Goal: Information Seeking & Learning: Check status

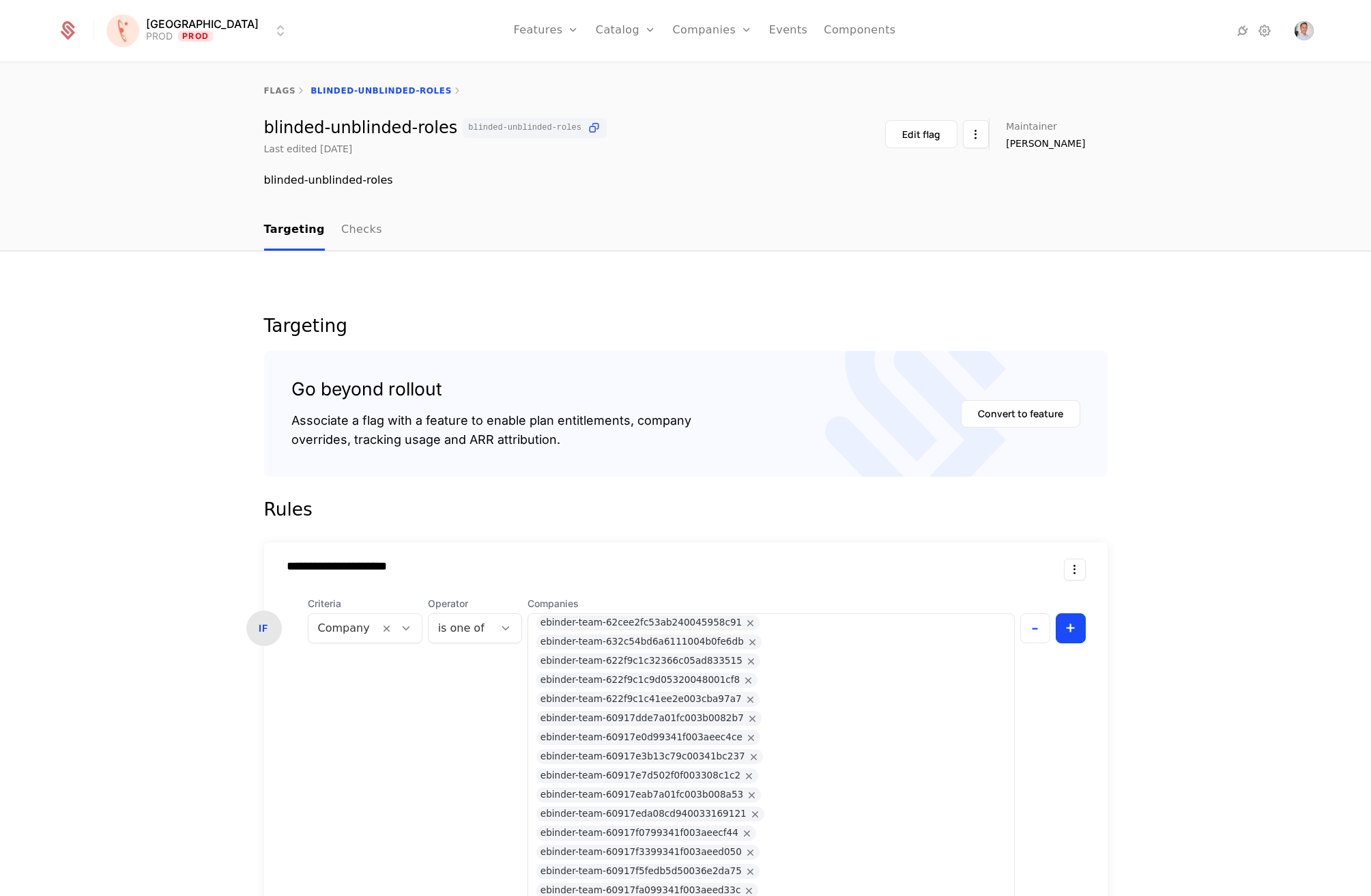
click at [690, 39] on link "Companies" at bounding box center [712, 30] width 80 height 62
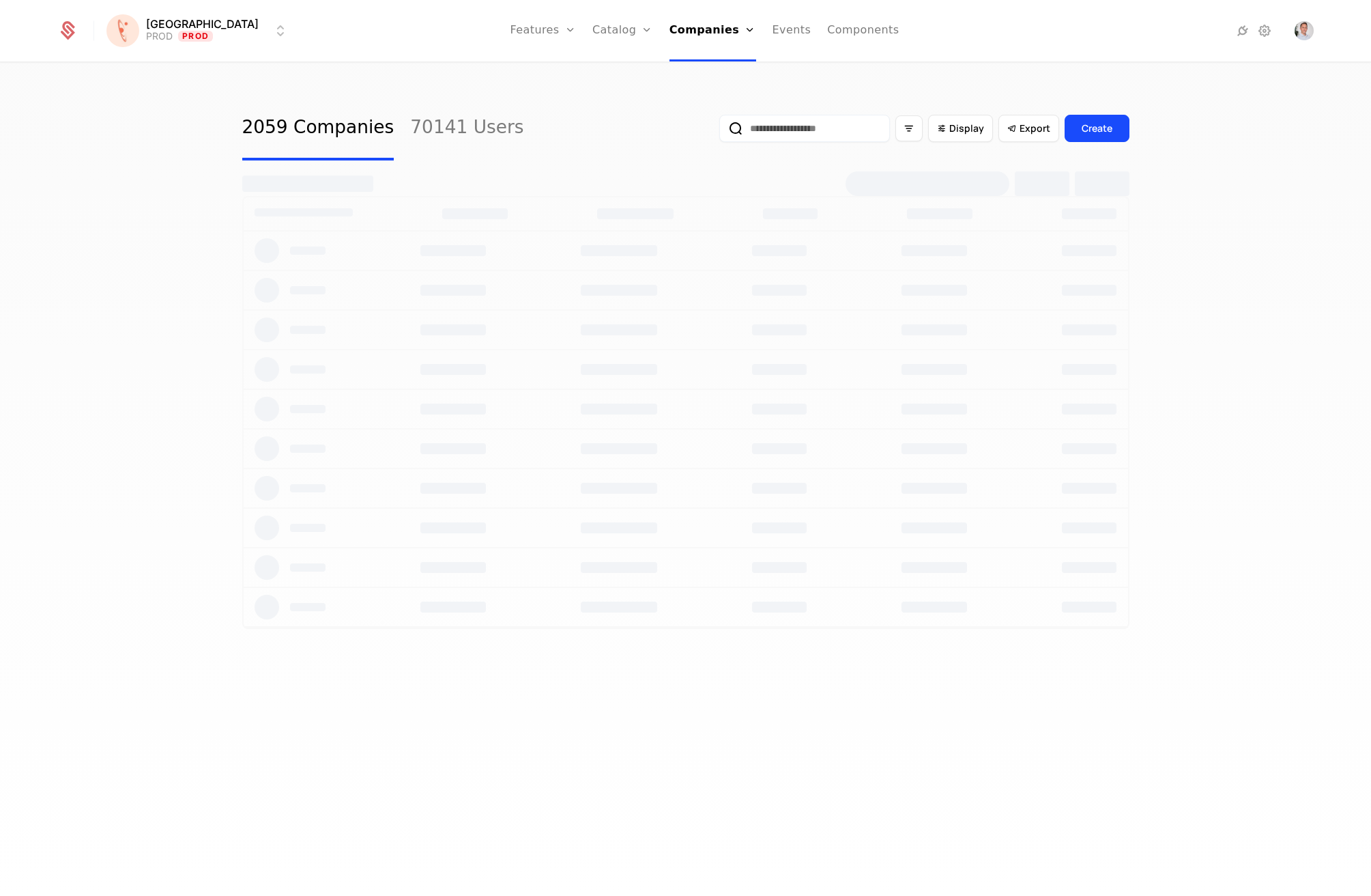
click at [706, 72] on link "Companies" at bounding box center [717, 67] width 63 height 10
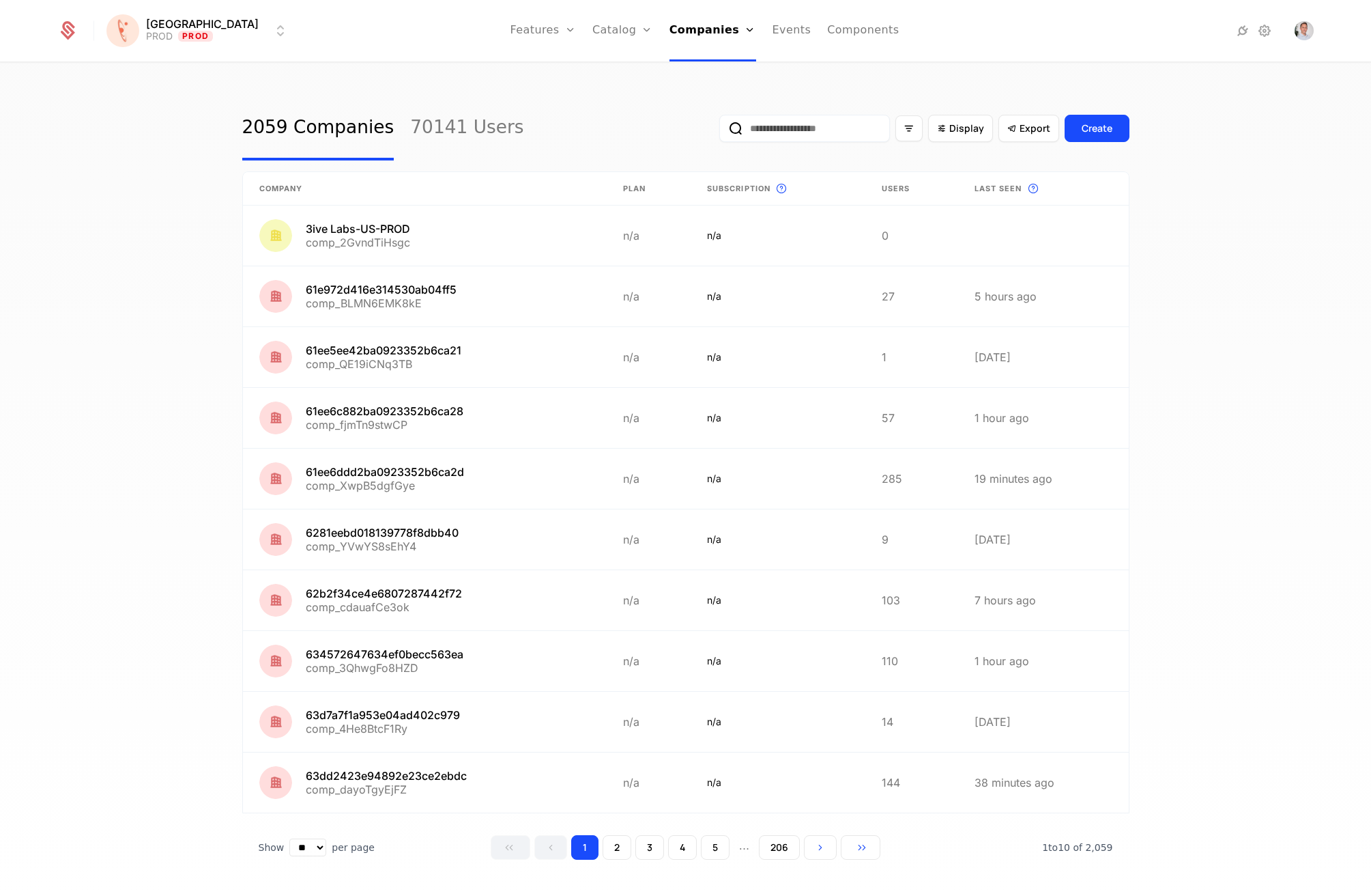
click at [1094, 122] on div "Create" at bounding box center [1097, 129] width 30 height 13
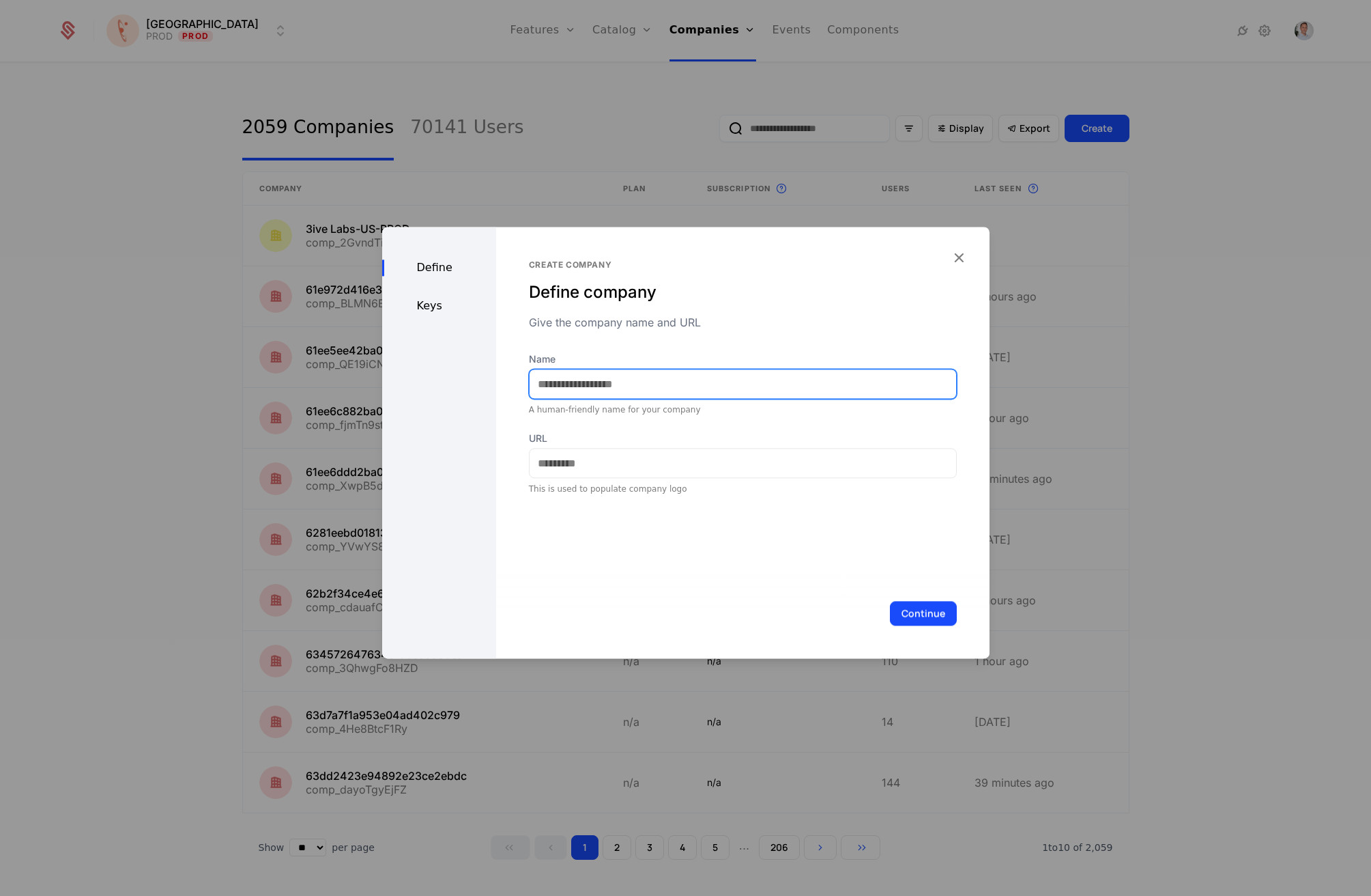
click at [632, 369] on input "Name" at bounding box center [743, 384] width 427 height 29
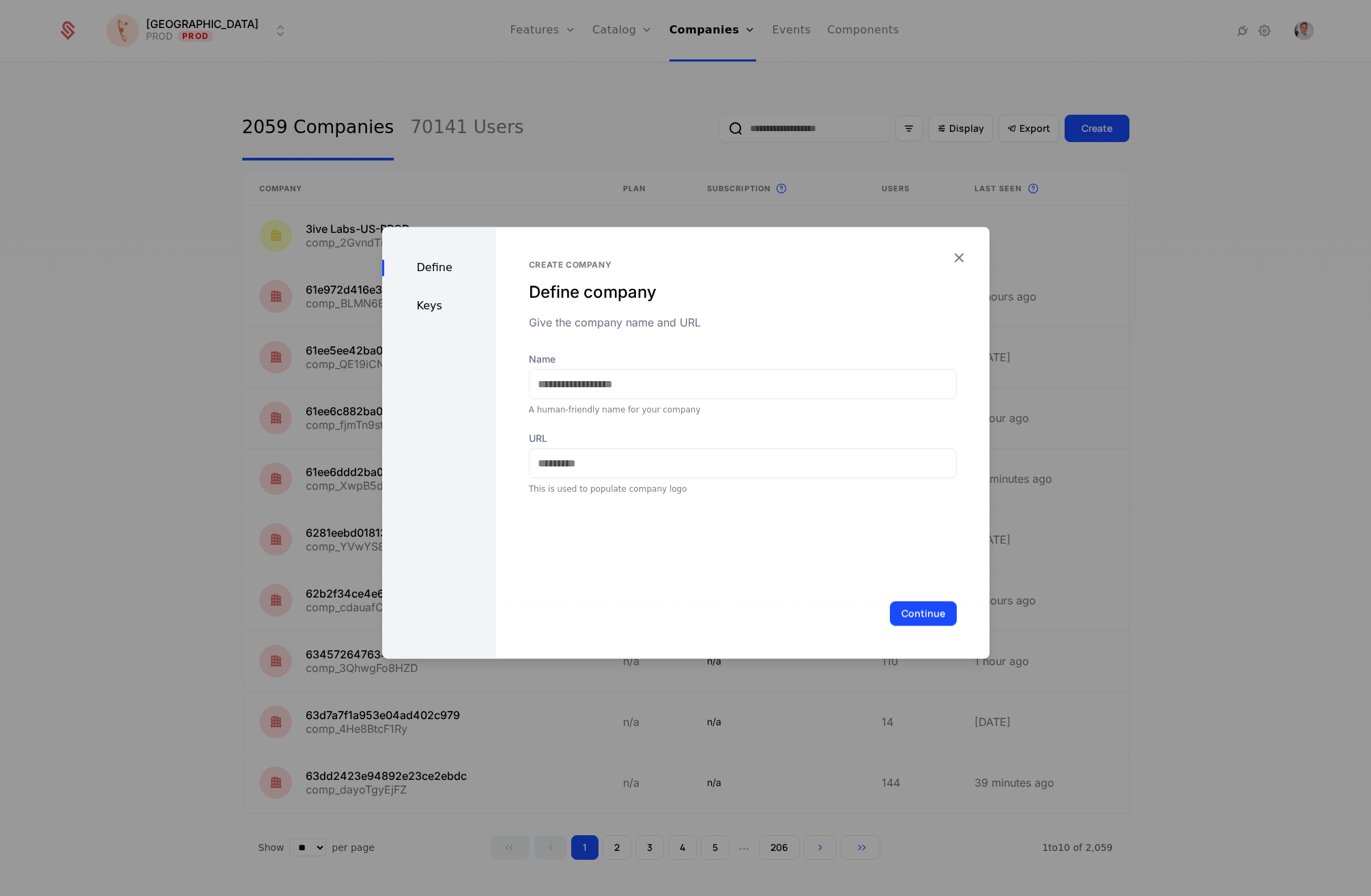
click at [871, 557] on div "Create company Define company Give the company name and URL Name A human-friend…" at bounding box center [743, 442] width 493 height 431
click at [432, 309] on div "Keys" at bounding box center [439, 306] width 114 height 16
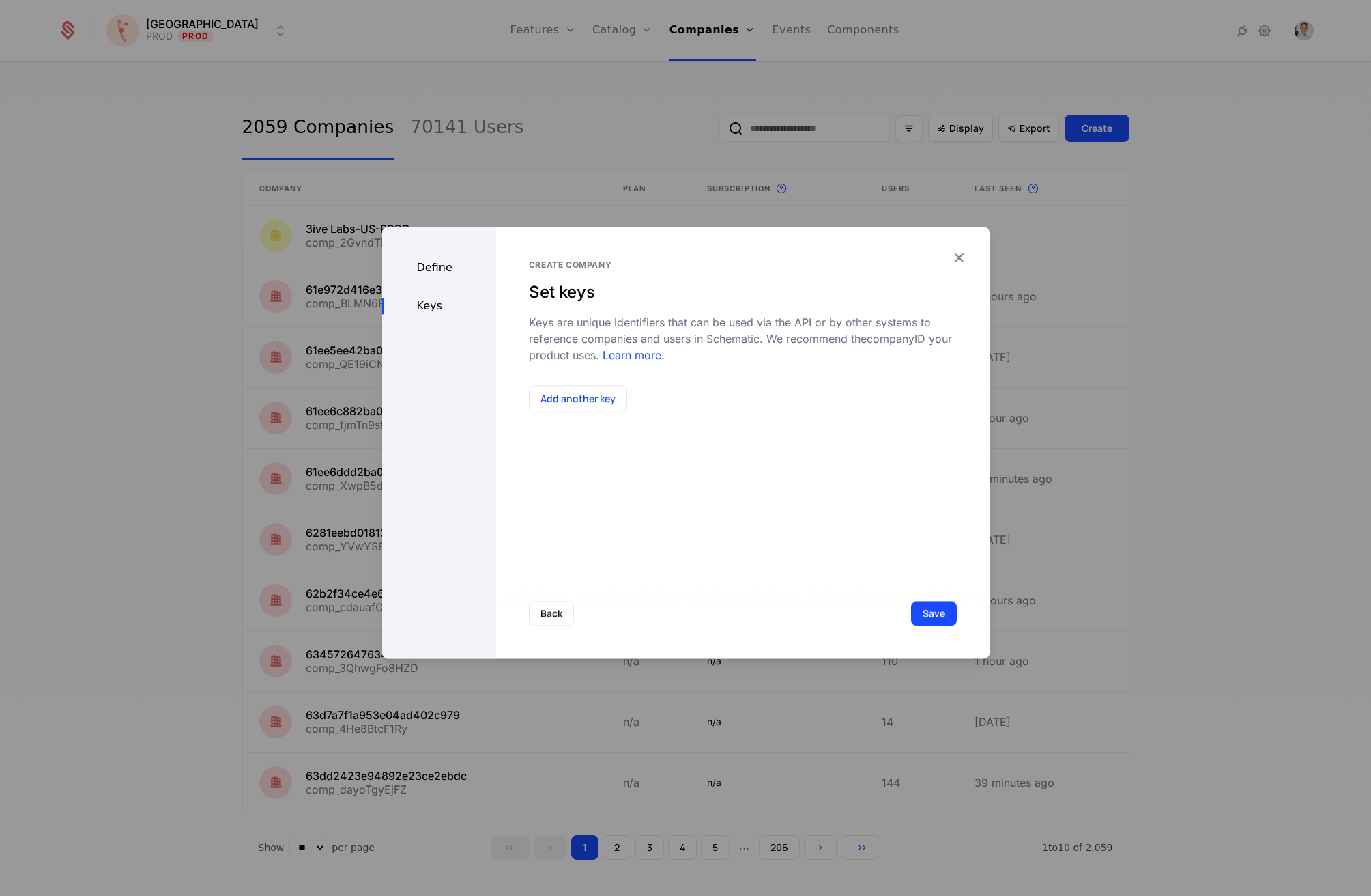
click at [619, 404] on button "Add another key" at bounding box center [578, 398] width 98 height 28
click at [686, 429] on div "Select..." at bounding box center [679, 417] width 299 height 30
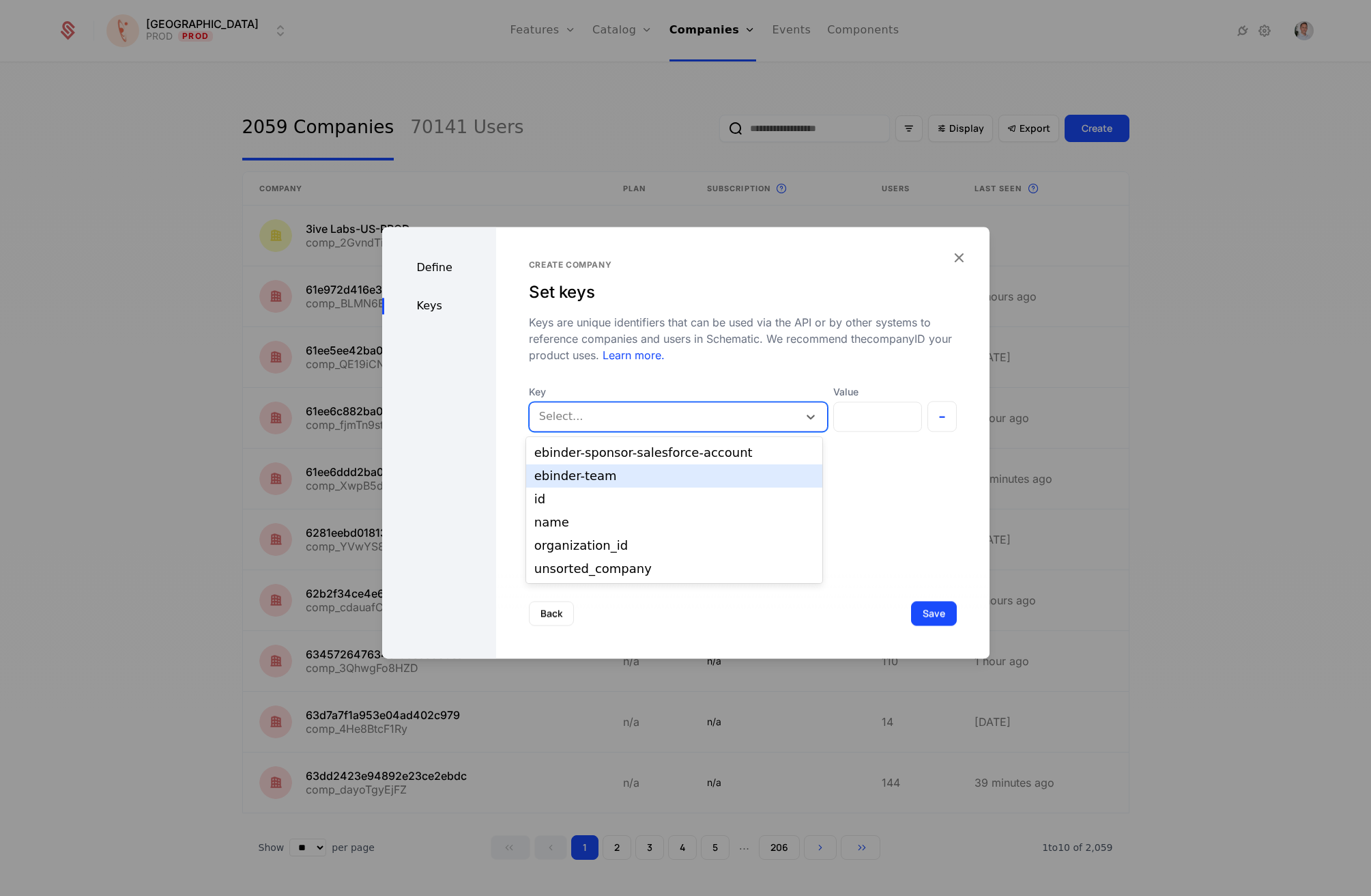
scroll to position [60, 0]
click at [673, 484] on div "ebinder-team" at bounding box center [674, 484] width 280 height 12
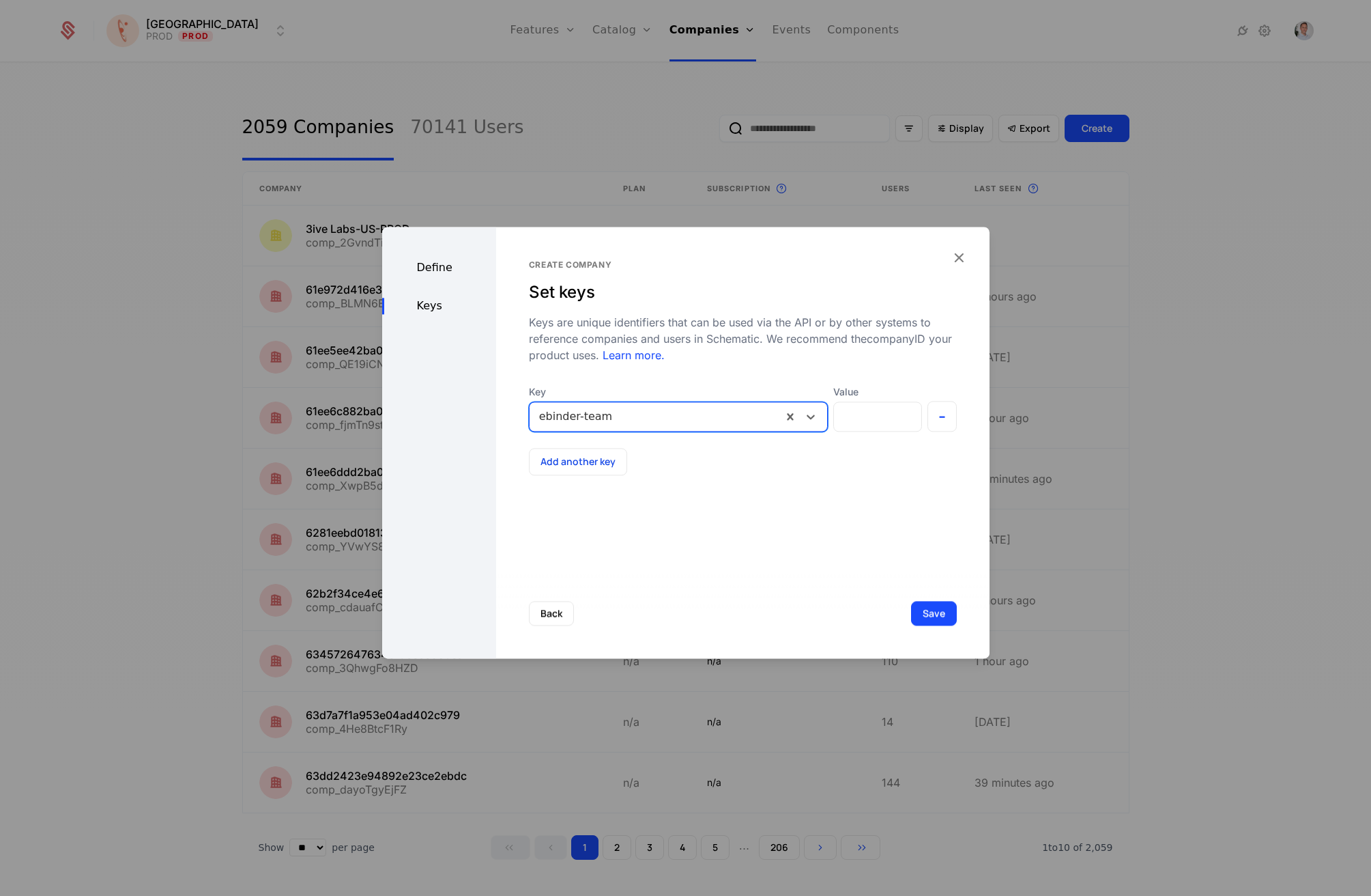
click at [961, 261] on icon "button" at bounding box center [959, 257] width 18 height 18
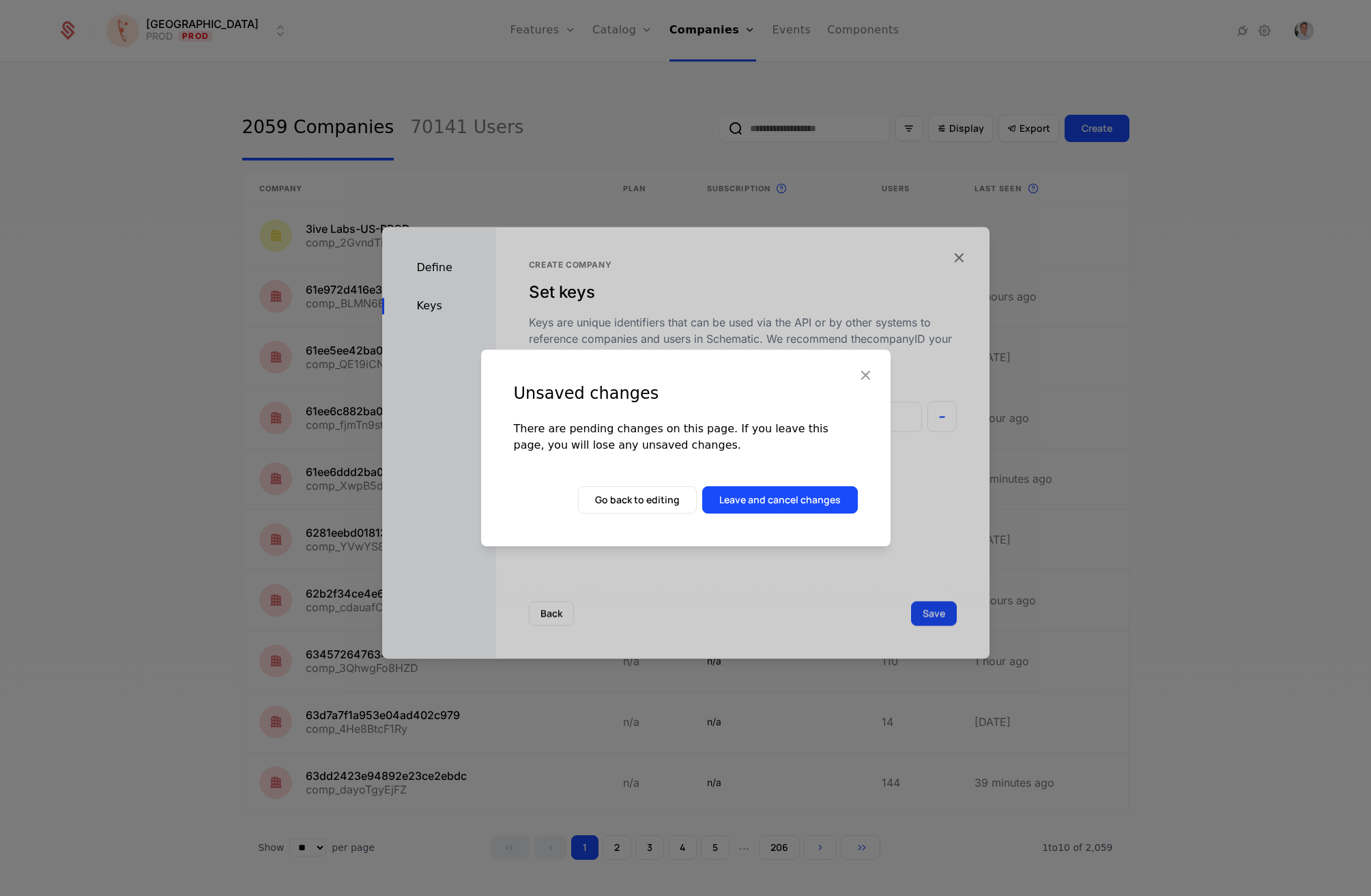
click at [789, 502] on button "Leave and cancel changes" at bounding box center [780, 499] width 155 height 28
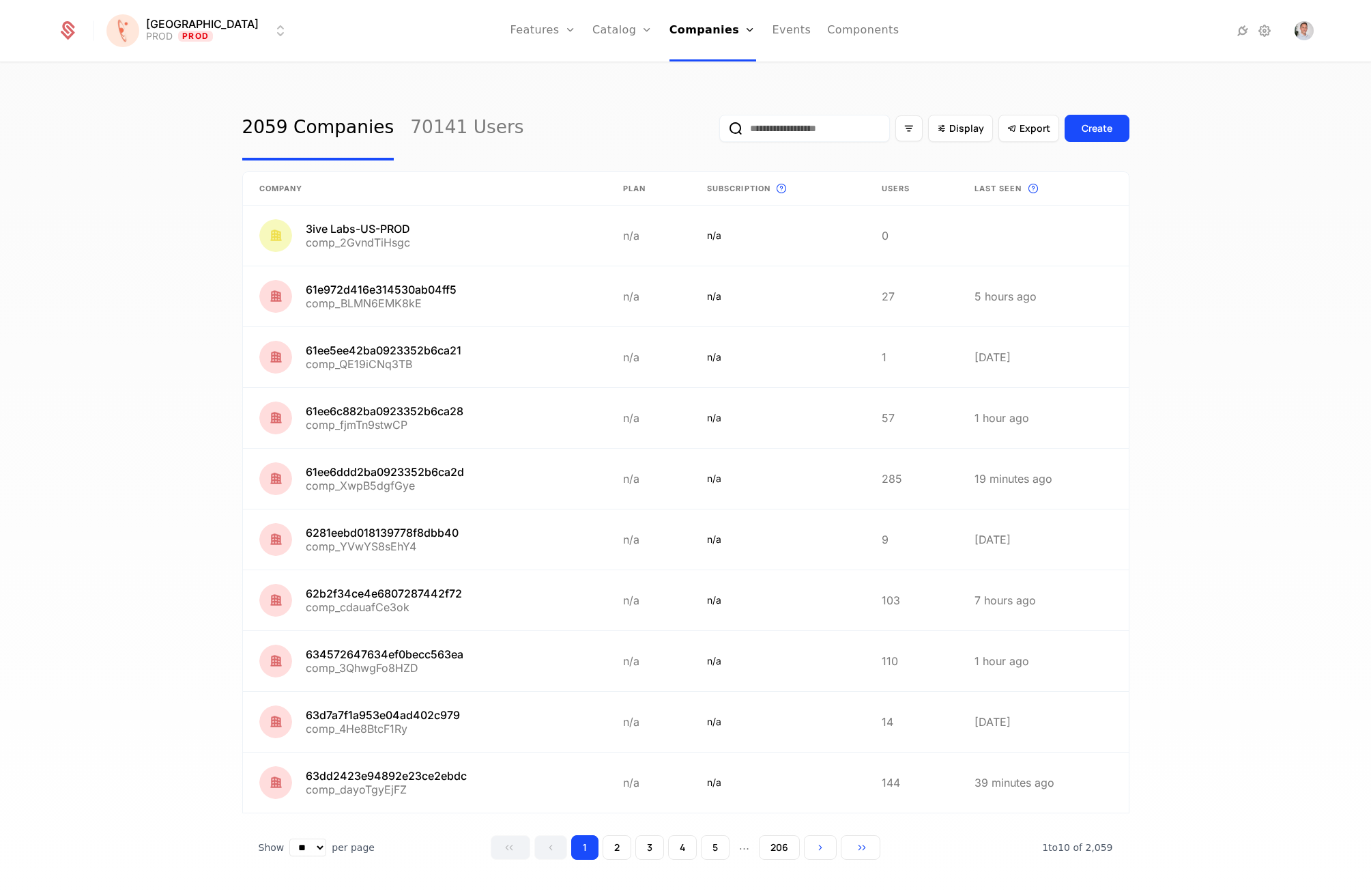
click at [527, 93] on link "Flags" at bounding box center [558, 88] width 63 height 10
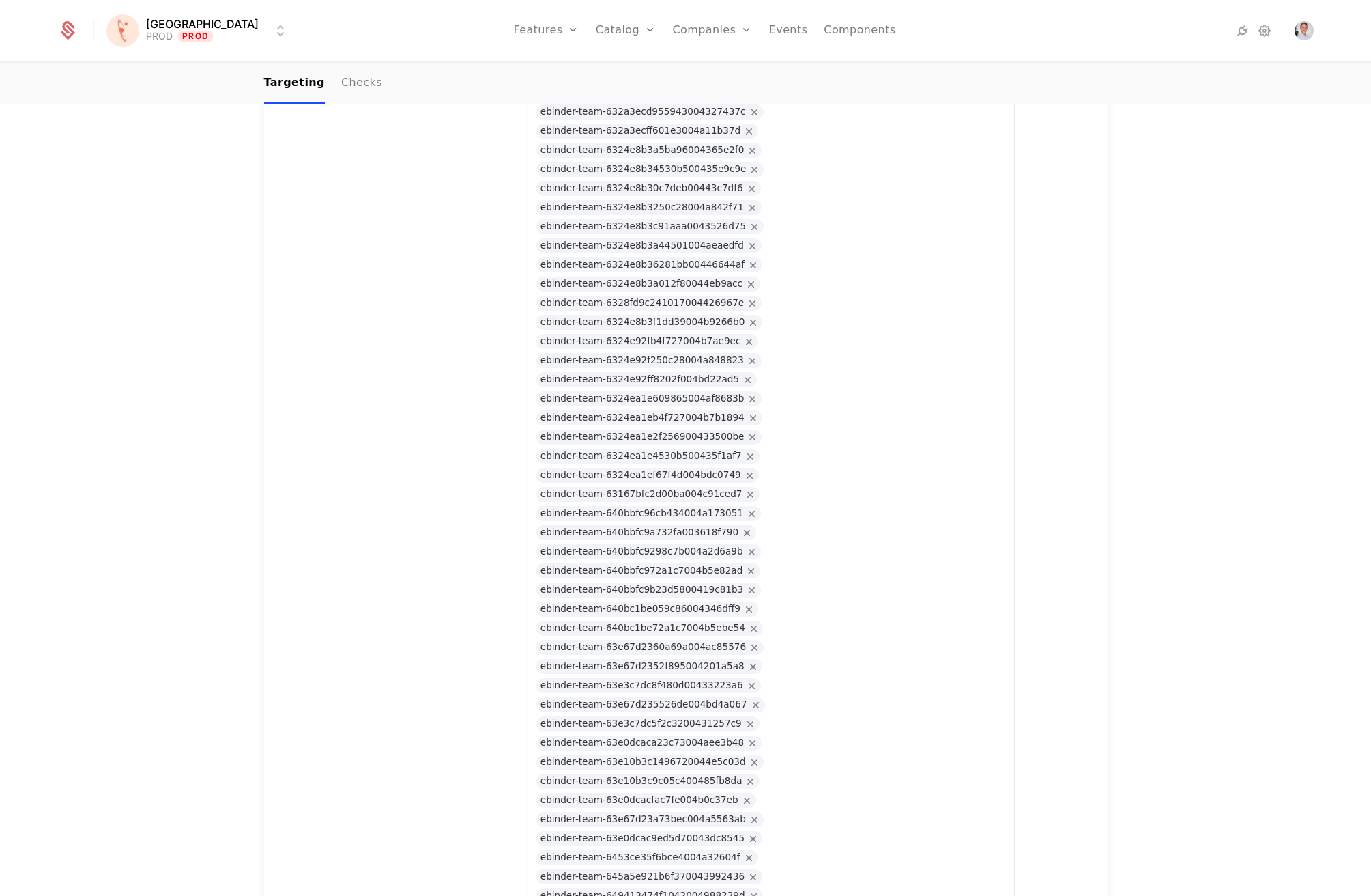
scroll to position [12084, 0]
click at [200, 35] on html "**********" at bounding box center [686, 448] width 1371 height 896
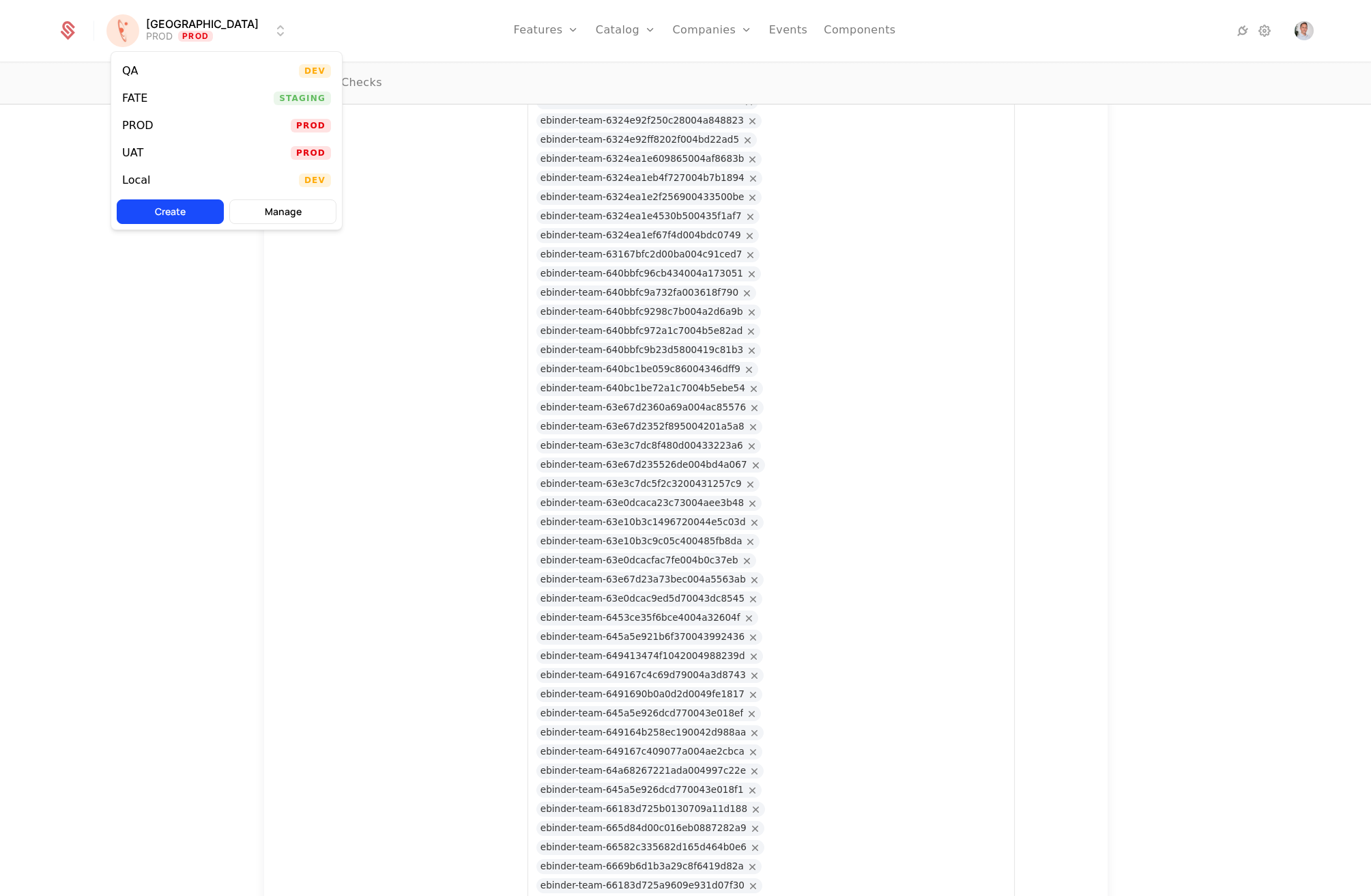
click at [156, 64] on div "QA Dev" at bounding box center [227, 70] width 230 height 28
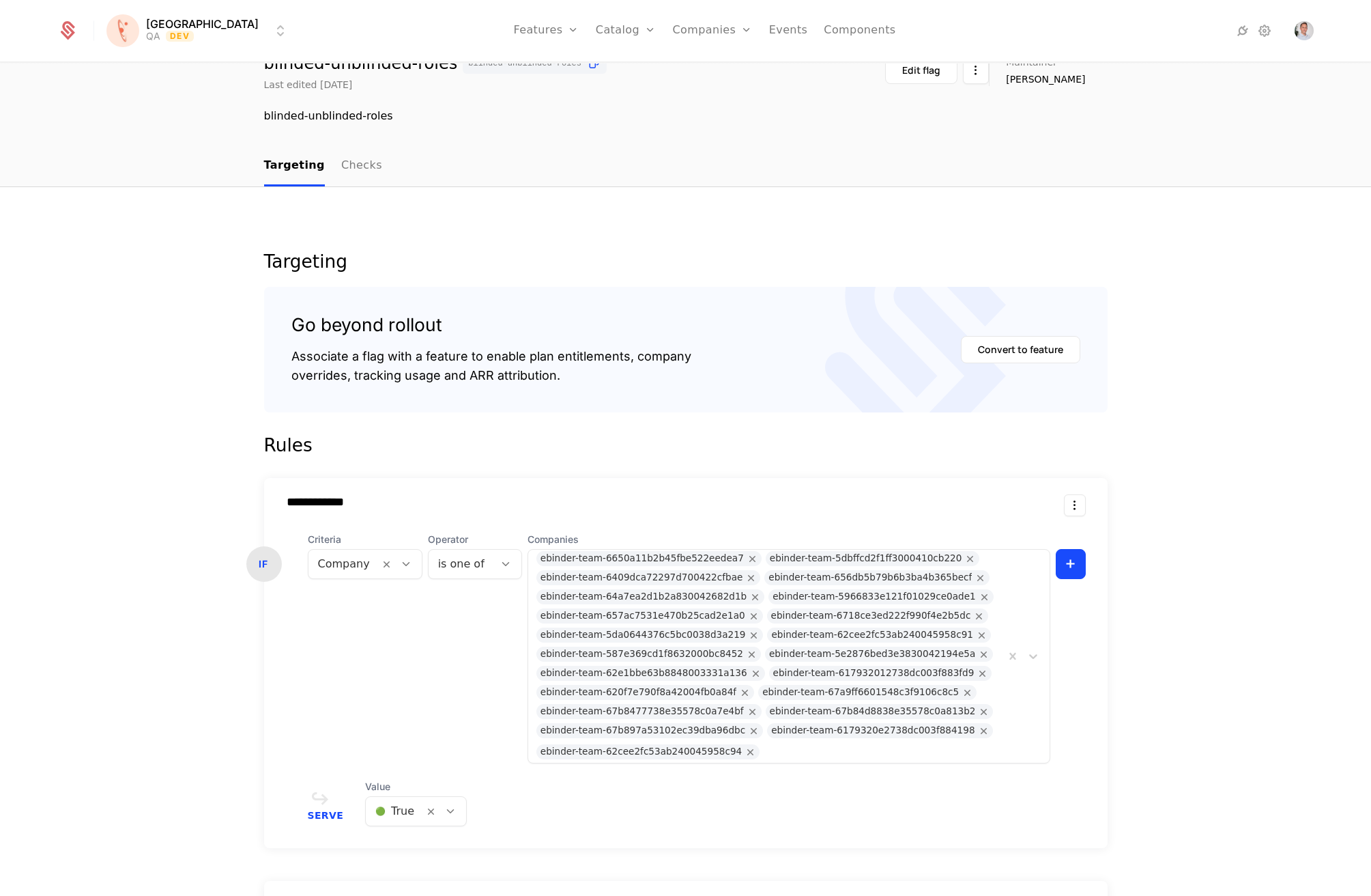
scroll to position [508, 0]
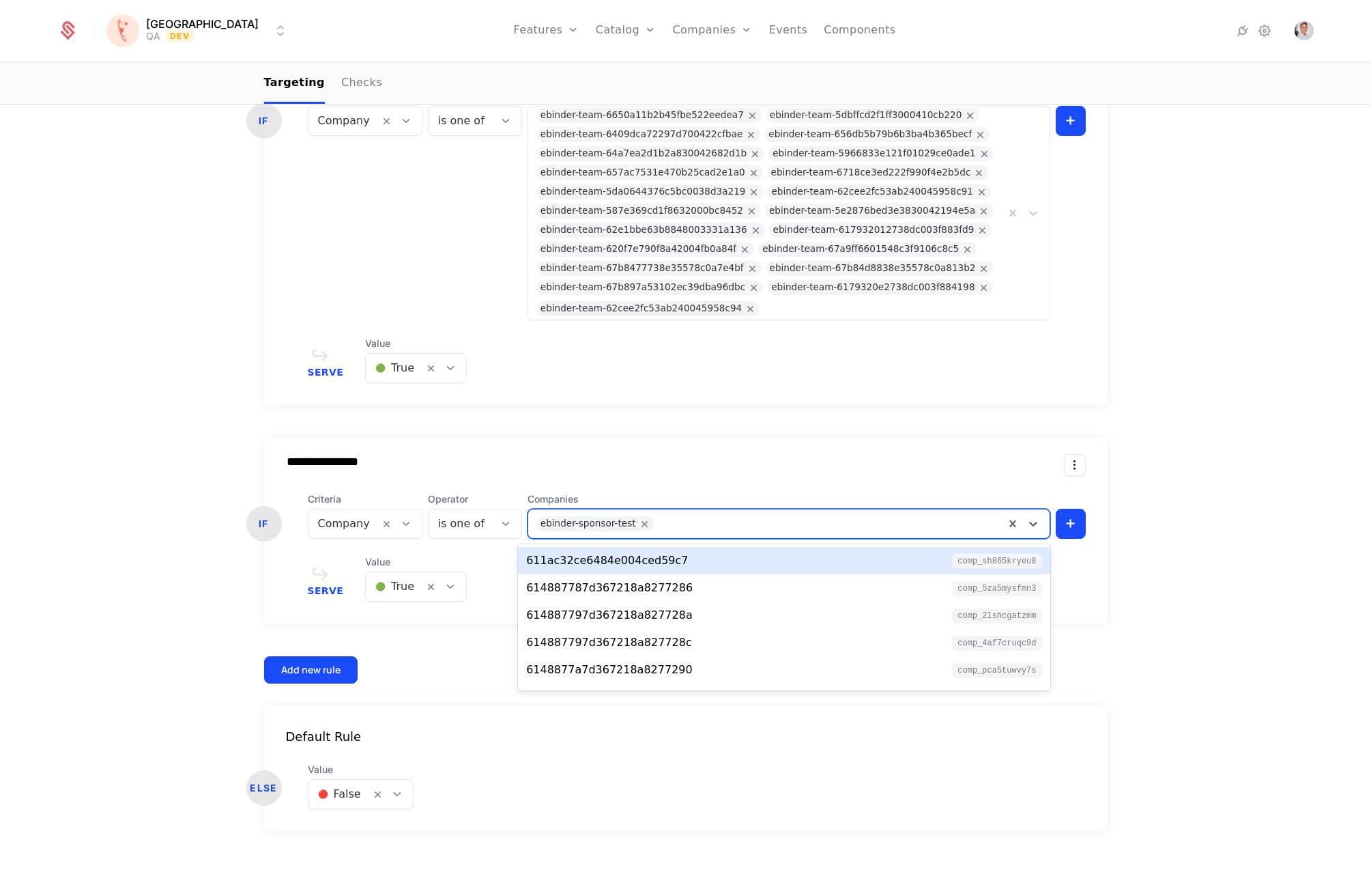
click at [737, 529] on div at bounding box center [827, 524] width 339 height 19
click at [1256, 495] on div "**********" at bounding box center [686, 320] width 1371 height 1152
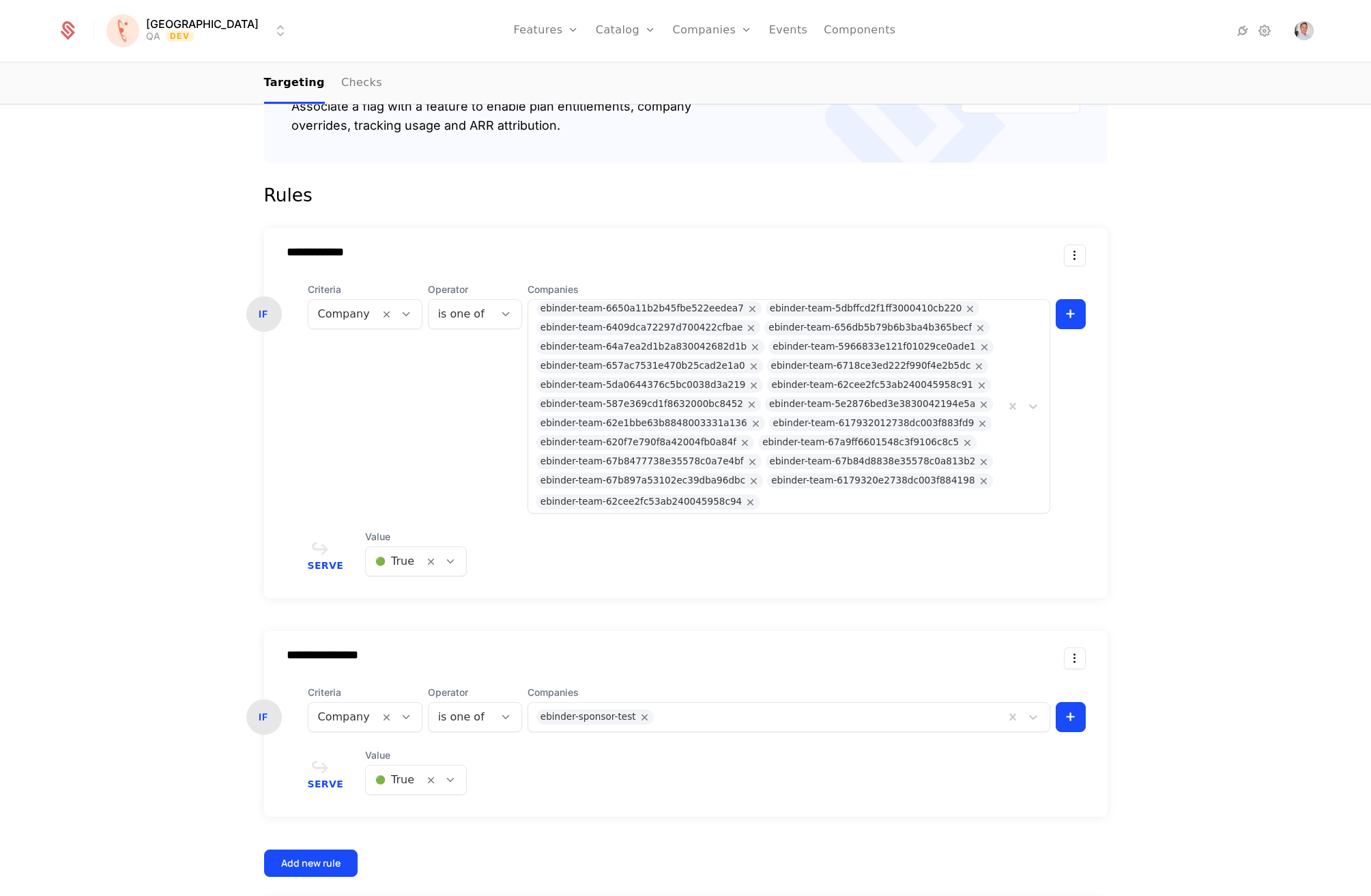
scroll to position [331, 0]
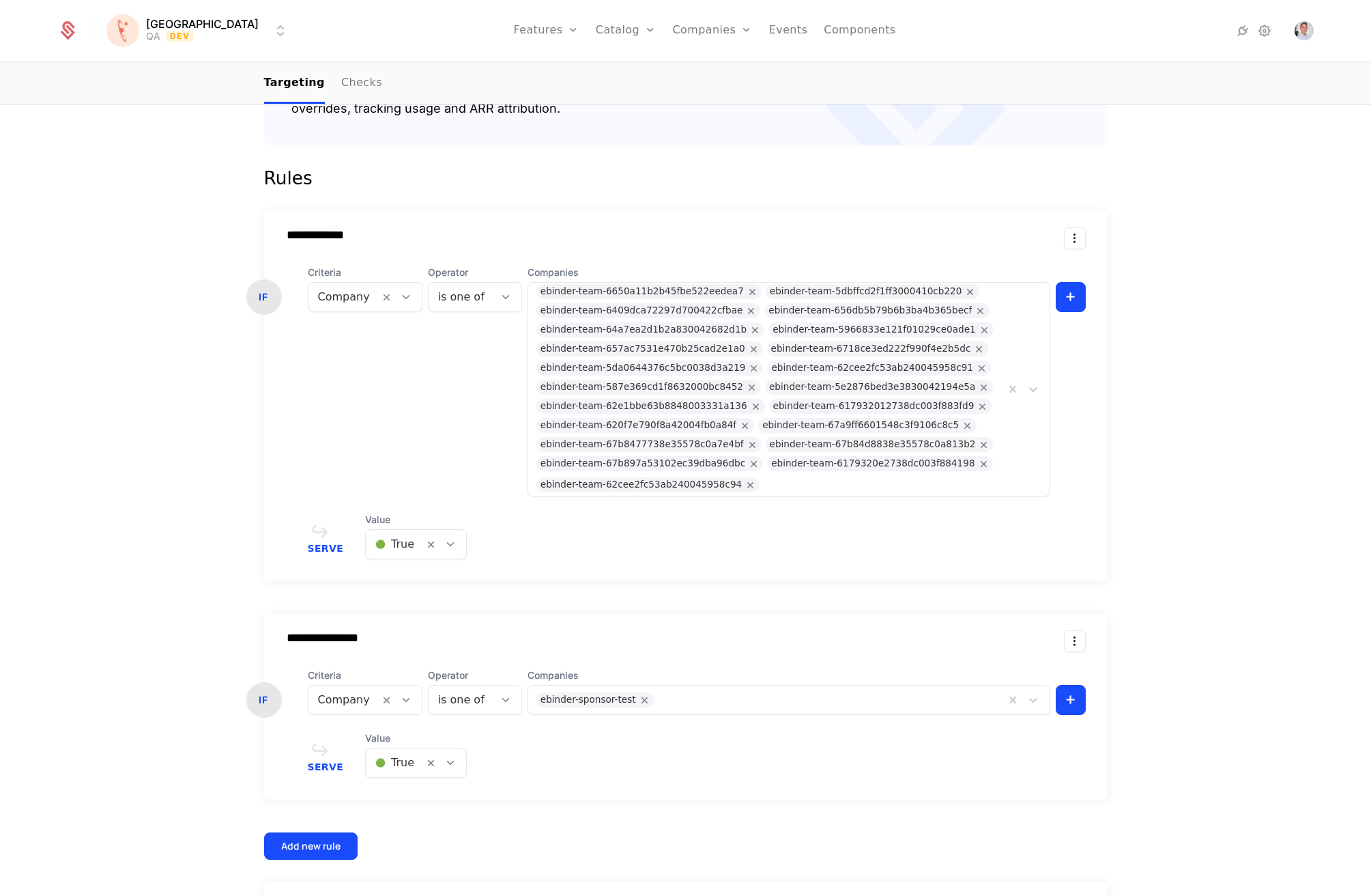
click at [312, 847] on div "Add new rule" at bounding box center [310, 846] width 59 height 13
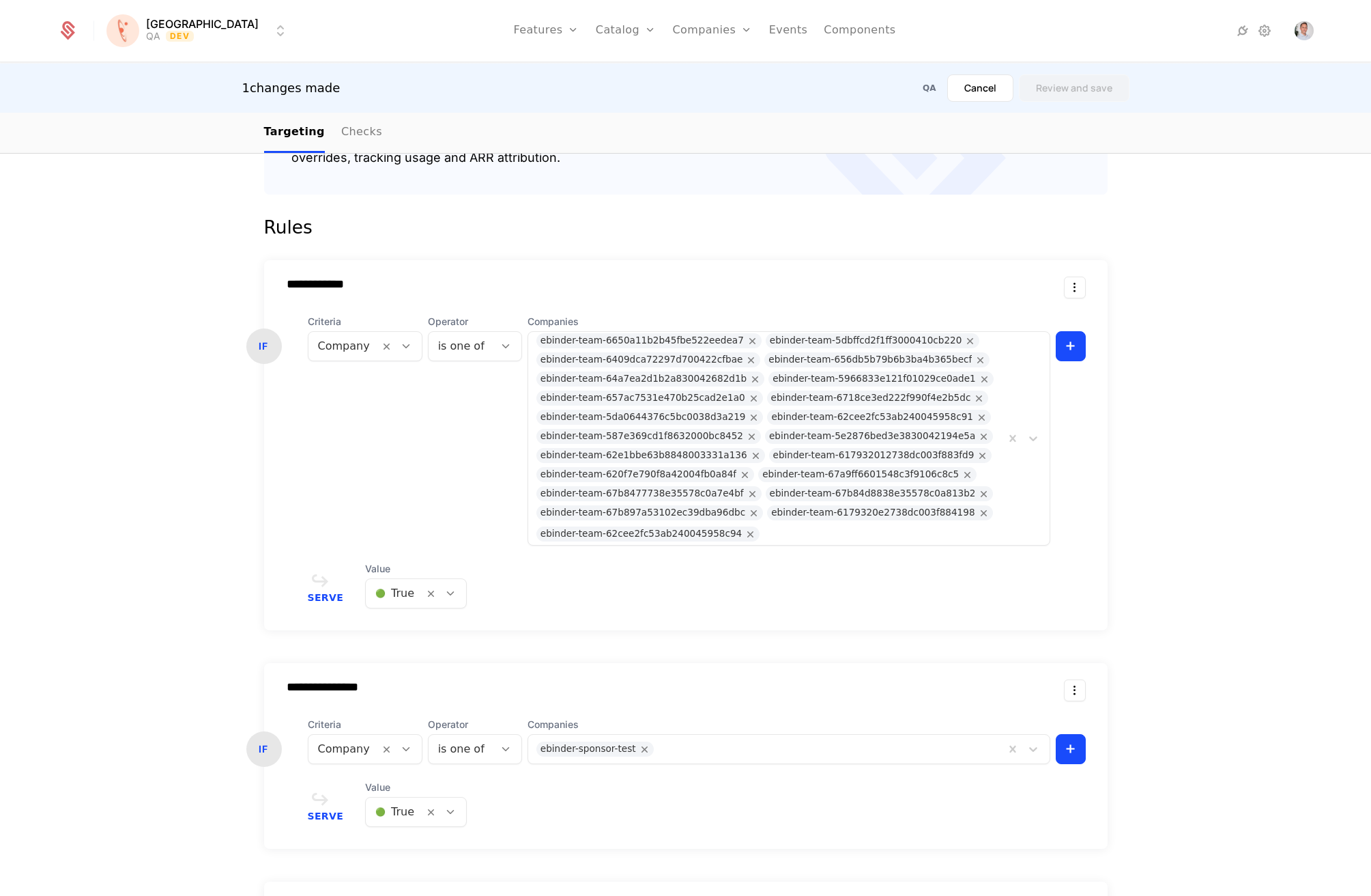
scroll to position [726, 0]
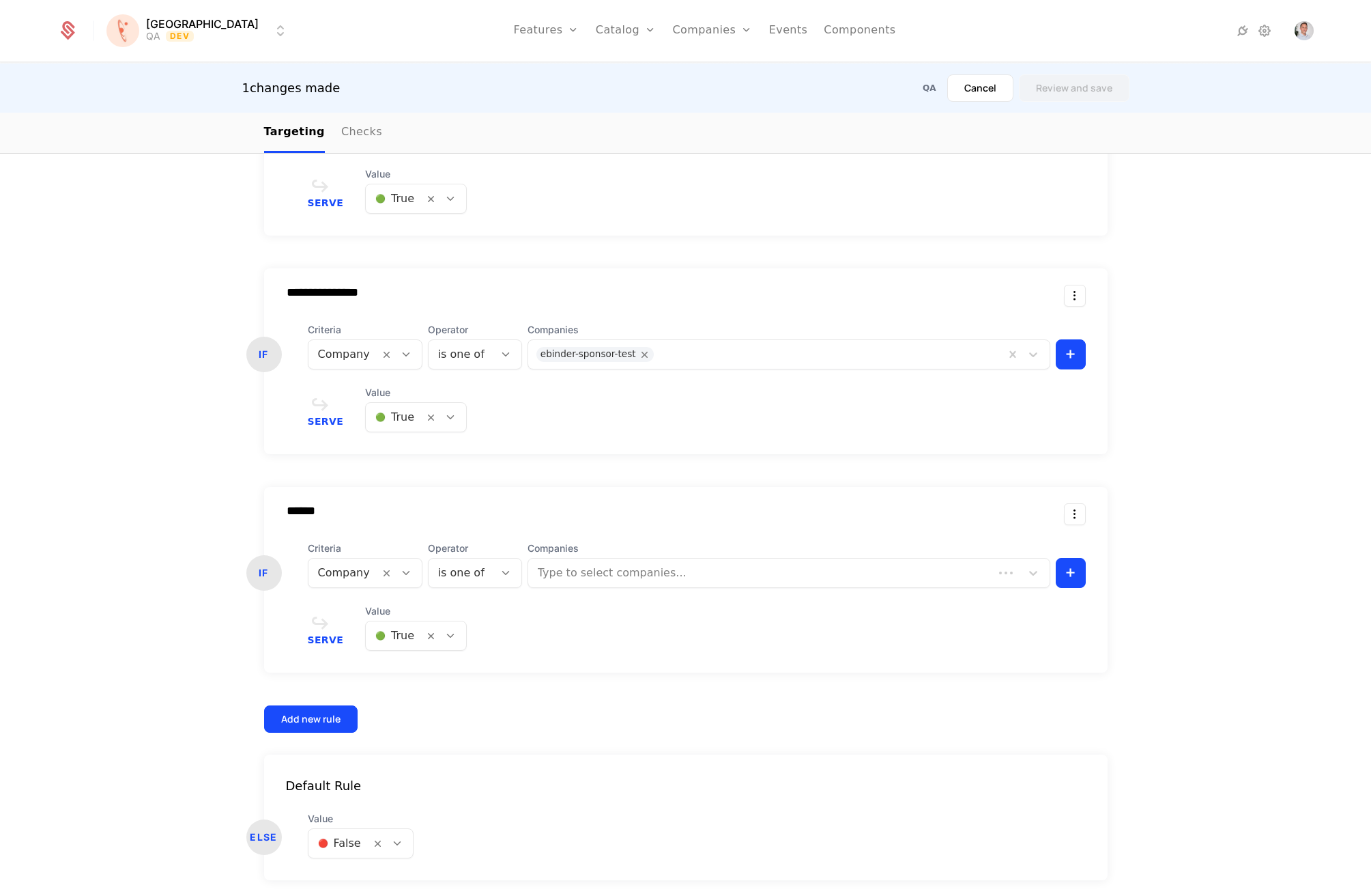
click at [346, 574] on div at bounding box center [344, 572] width 51 height 19
click at [357, 681] on div "Trait" at bounding box center [363, 678] width 93 height 12
click at [447, 582] on div at bounding box center [666, 572] width 514 height 19
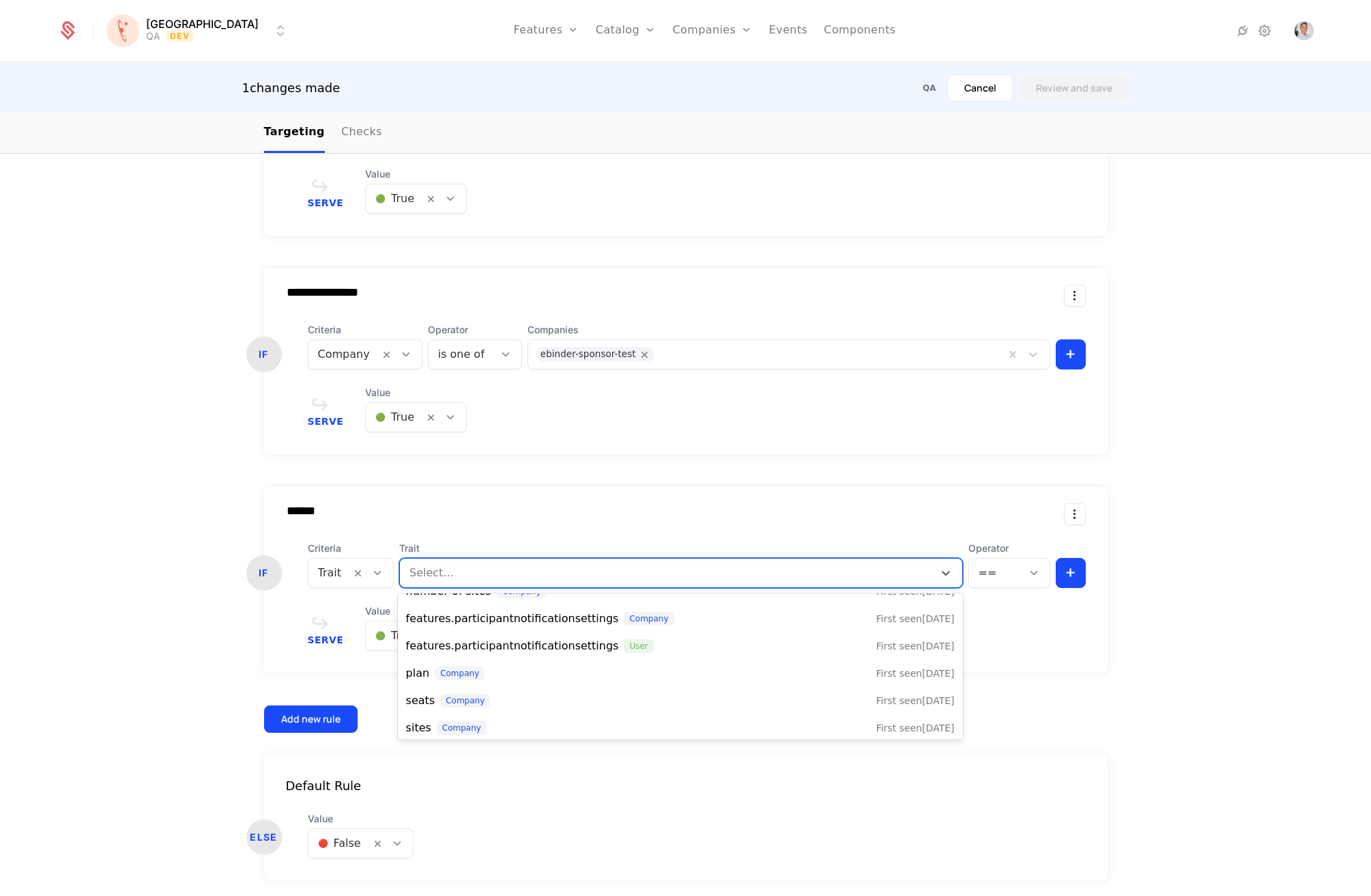
scroll to position [597, 0]
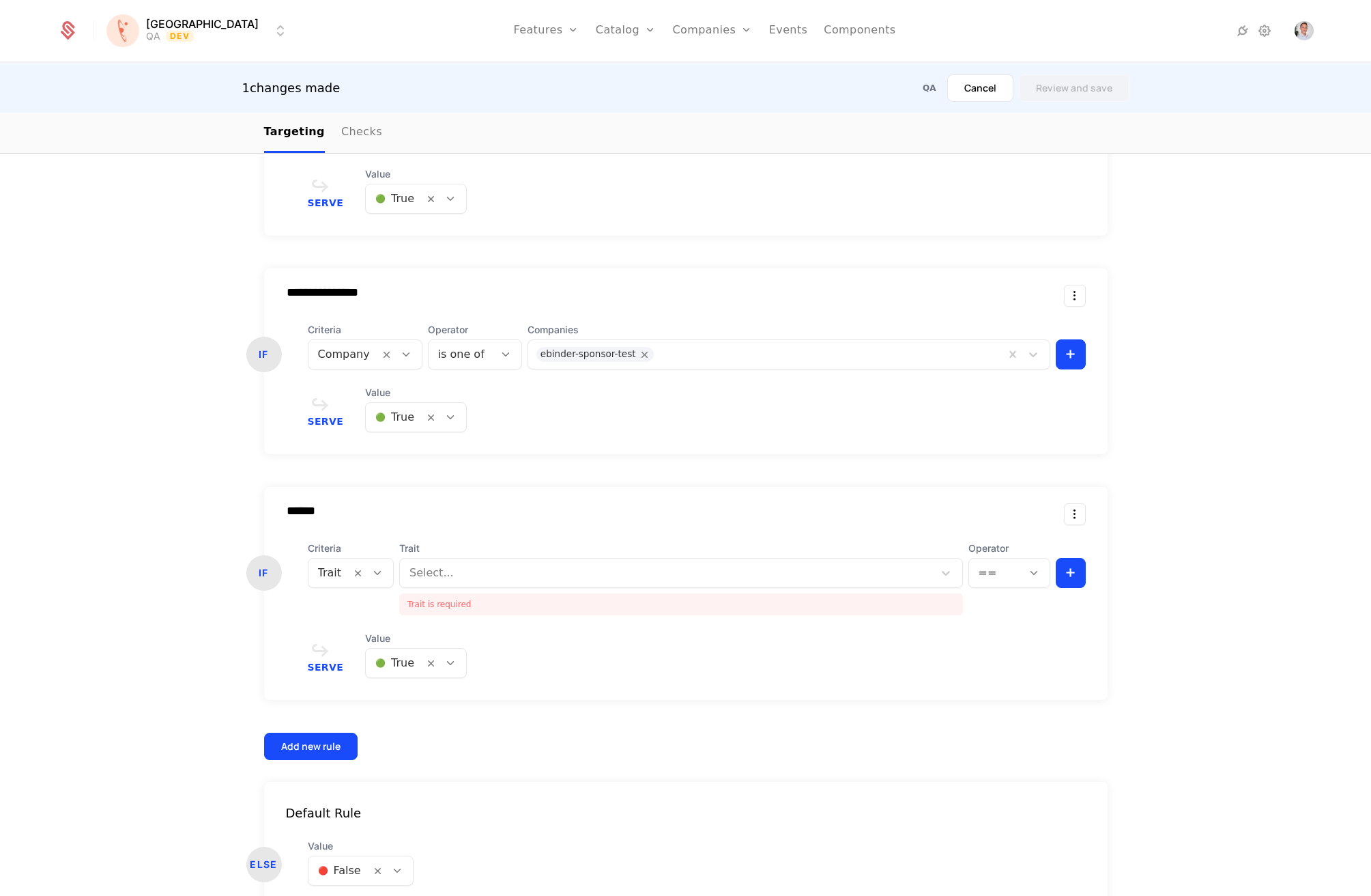
click at [323, 682] on div "**********" at bounding box center [686, 312] width 844 height 894
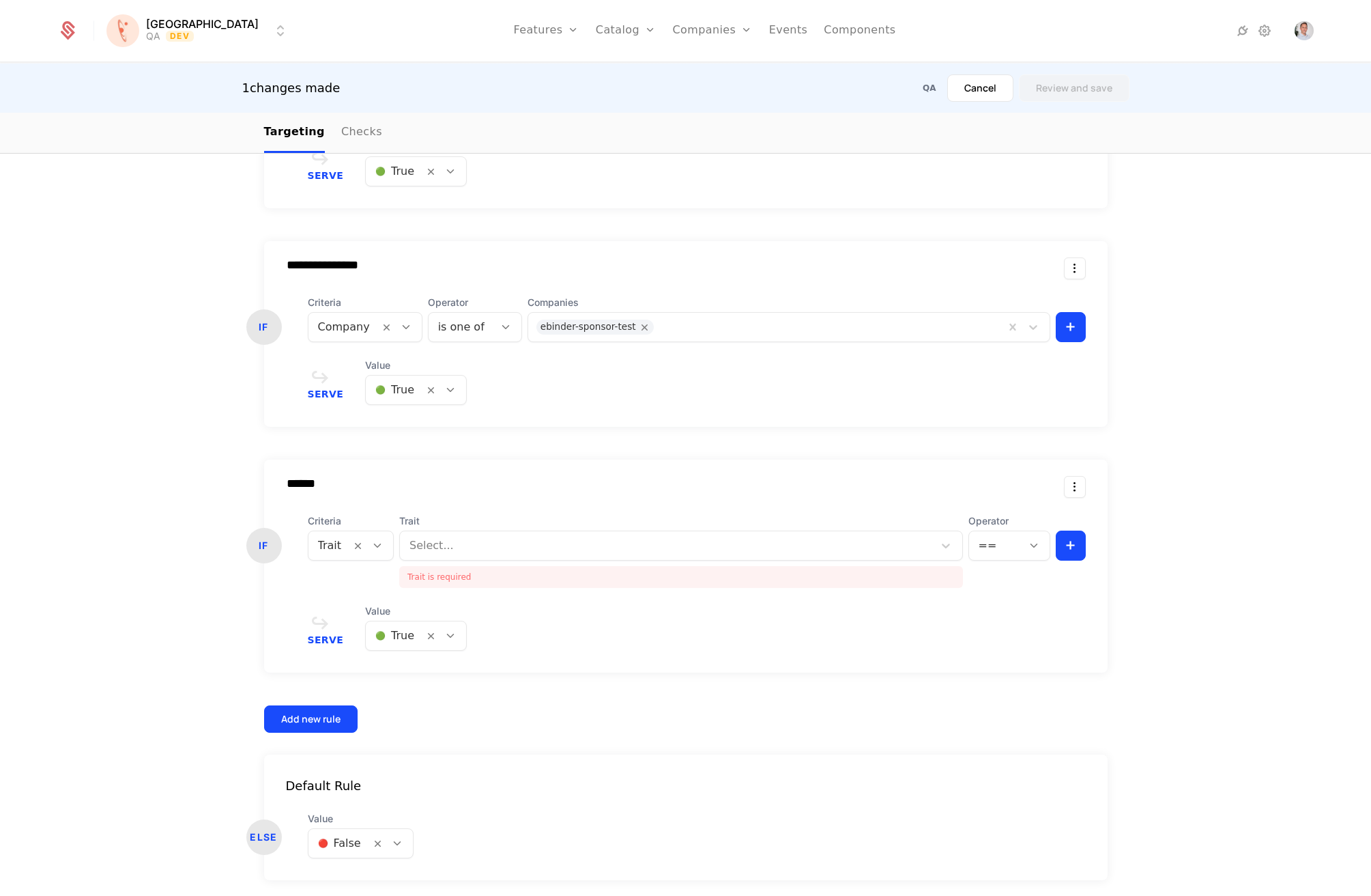
click at [1067, 483] on html "**********" at bounding box center [686, 448] width 1371 height 896
click at [987, 520] on div "Delete" at bounding box center [985, 524] width 40 height 19
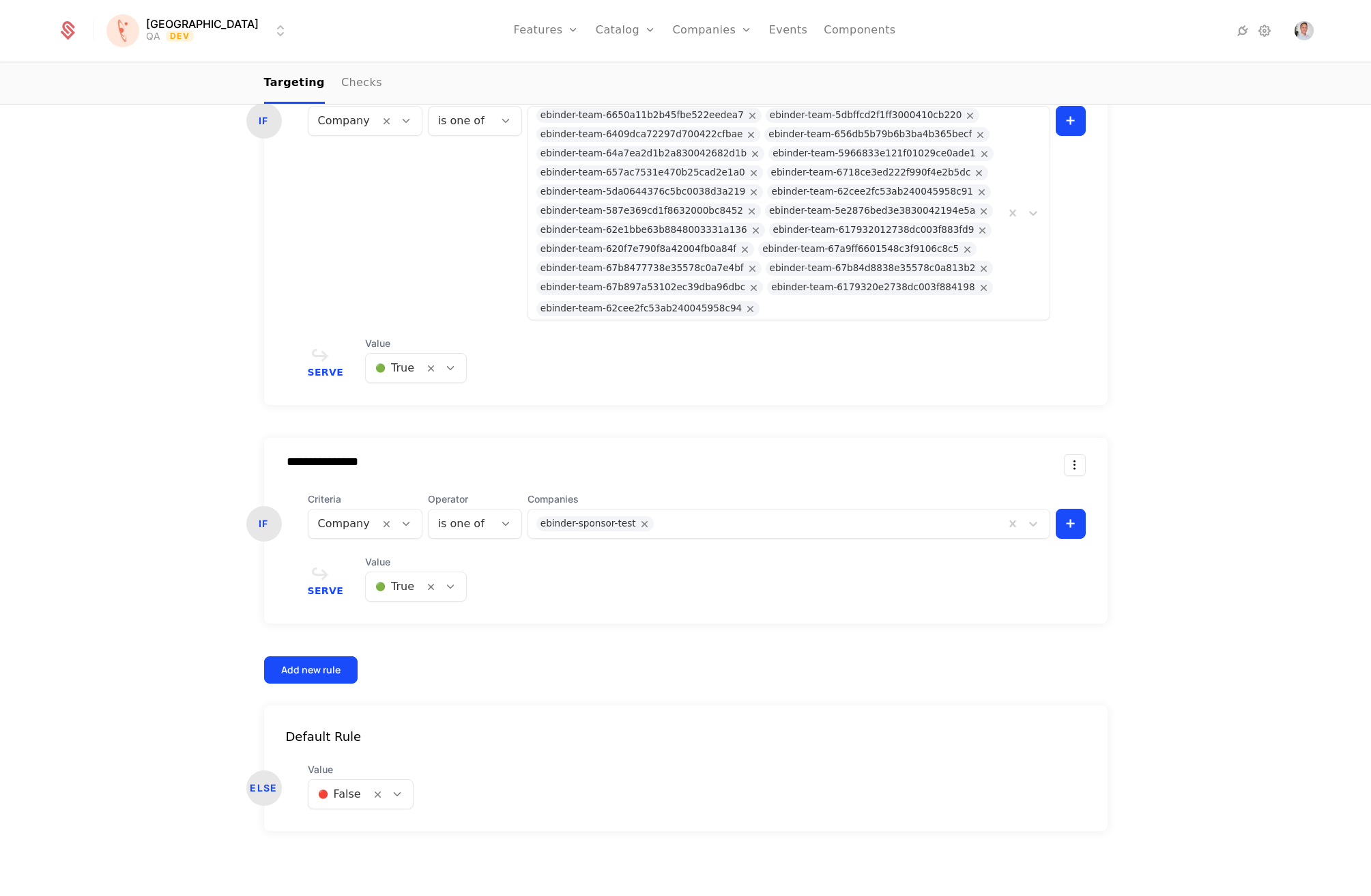
scroll to position [508, 0]
click at [1178, 606] on div "**********" at bounding box center [686, 320] width 1371 height 1152
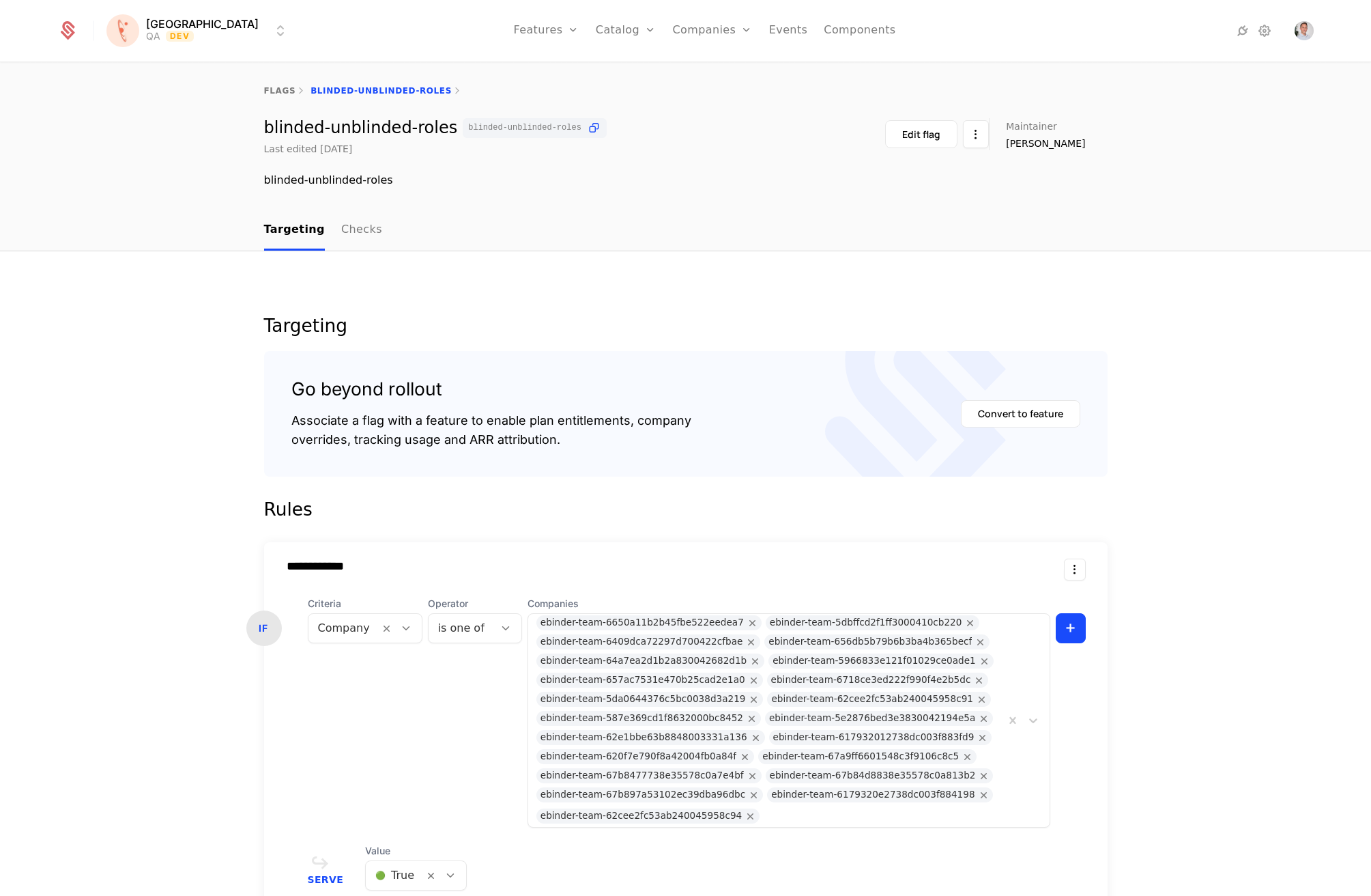
click at [683, 64] on div "Companies Users" at bounding box center [720, 77] width 95 height 66
click at [688, 72] on link "Companies" at bounding box center [720, 67] width 63 height 10
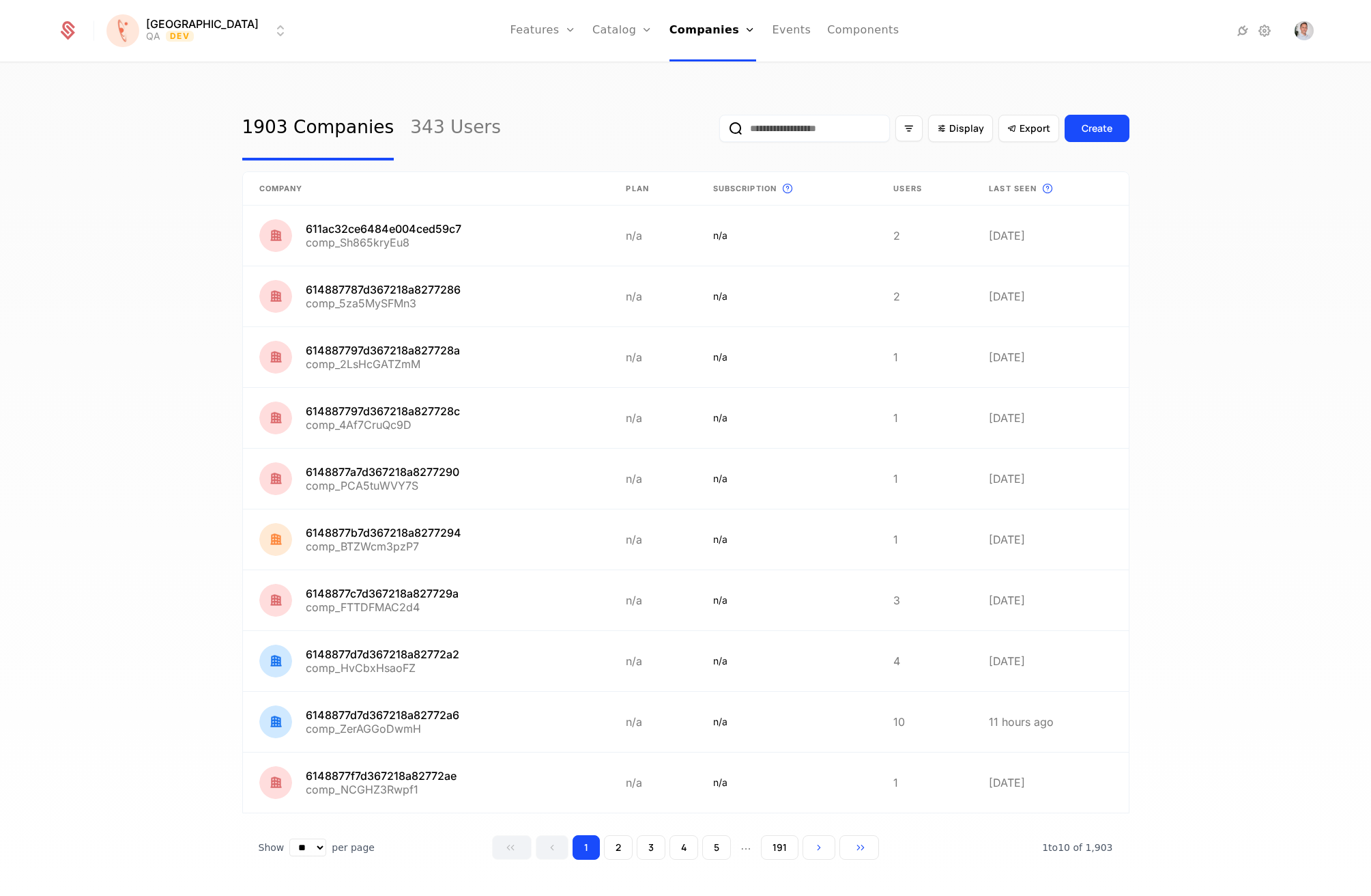
click at [827, 30] on link "Components" at bounding box center [863, 30] width 71 height 62
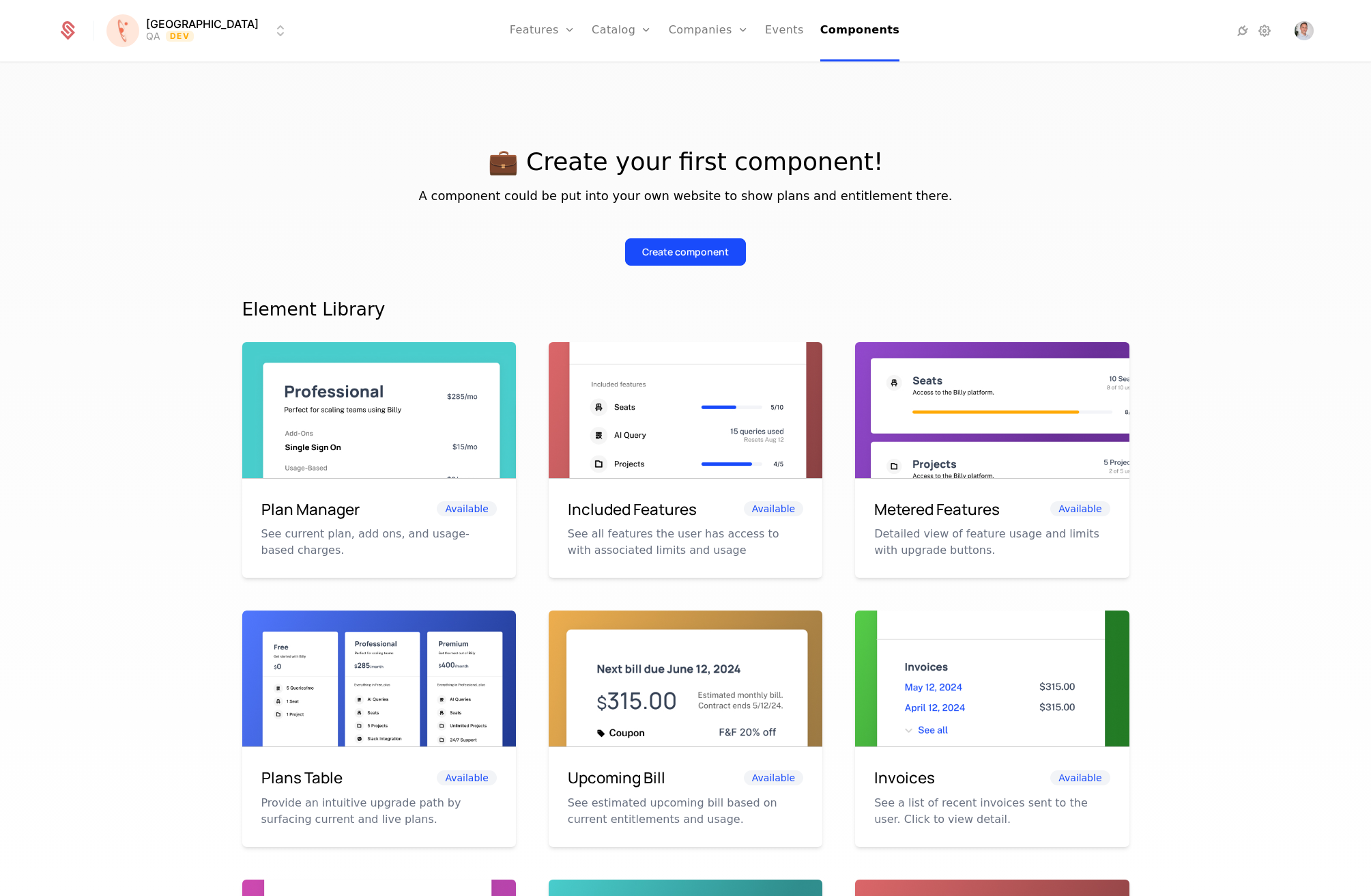
click at [765, 30] on link "Events" at bounding box center [785, 30] width 39 height 62
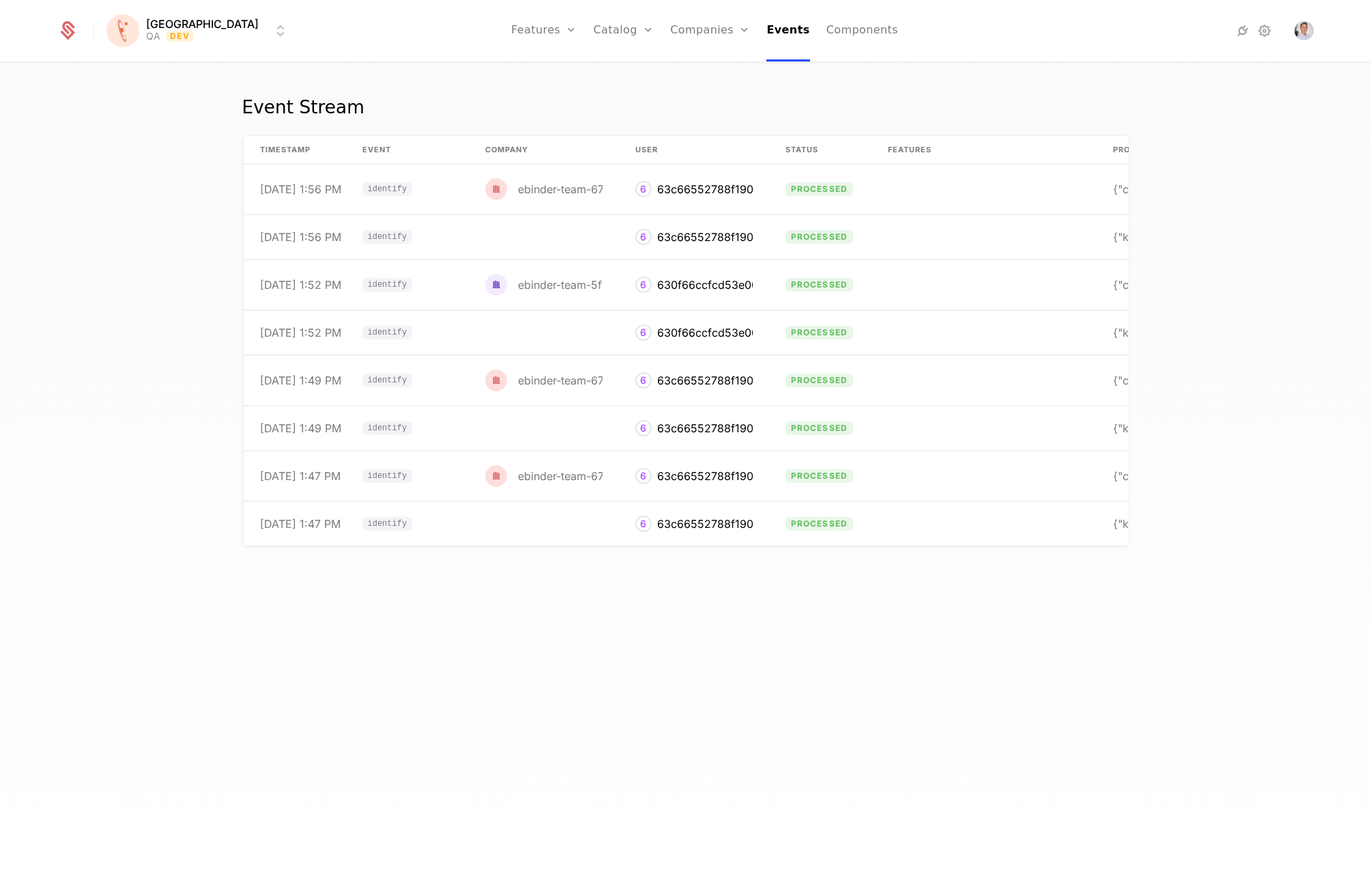
click at [623, 147] on div "Plans Add Ons Credits Configuration" at bounding box center [646, 99] width 103 height 110
click at [624, 129] on div "Plans Add Ons Credits Configuration" at bounding box center [646, 99] width 103 height 110
click at [624, 138] on link "Configuration" at bounding box center [646, 131] width 70 height 10
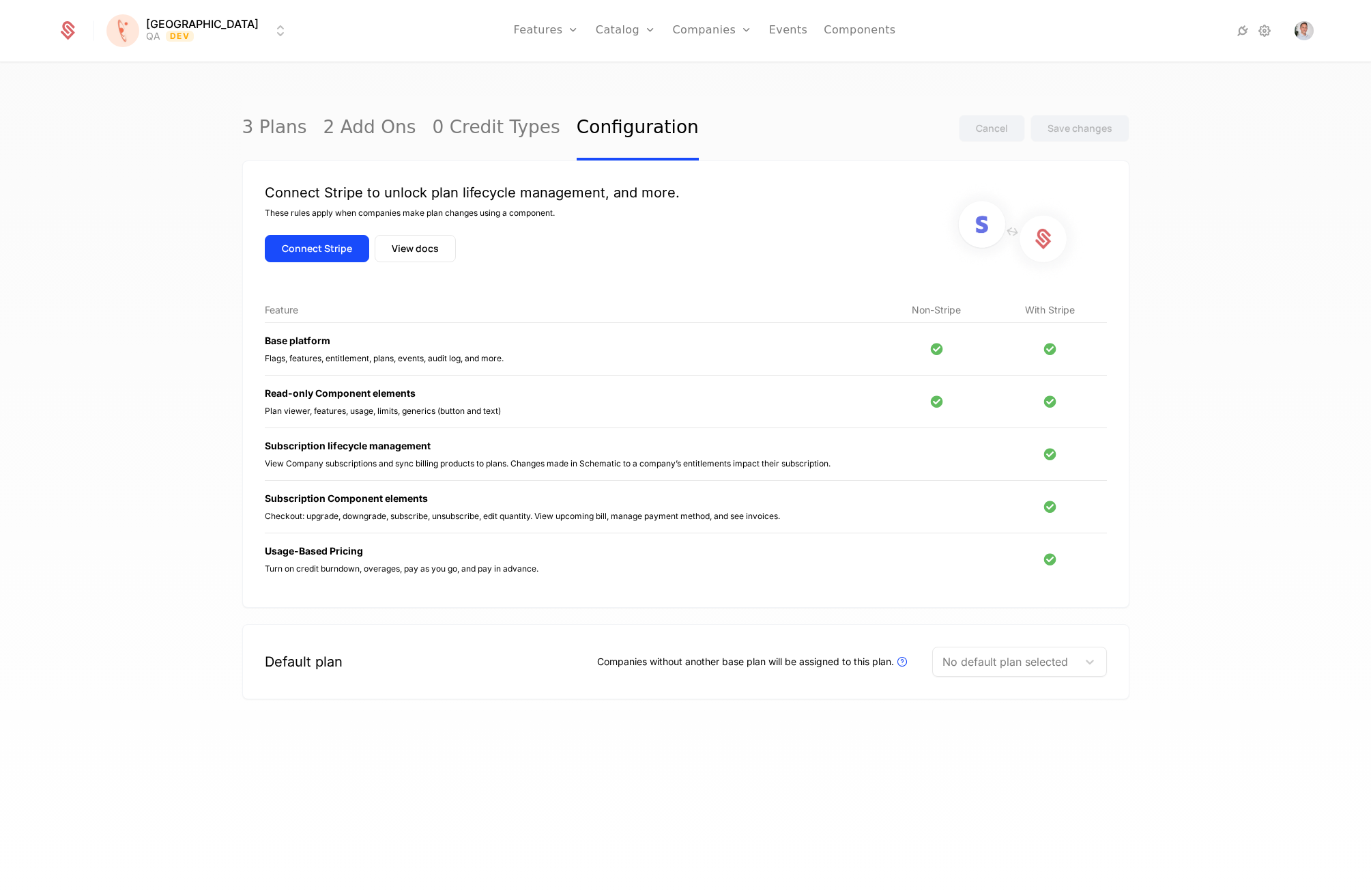
click at [529, 72] on link "Features" at bounding box center [561, 67] width 63 height 10
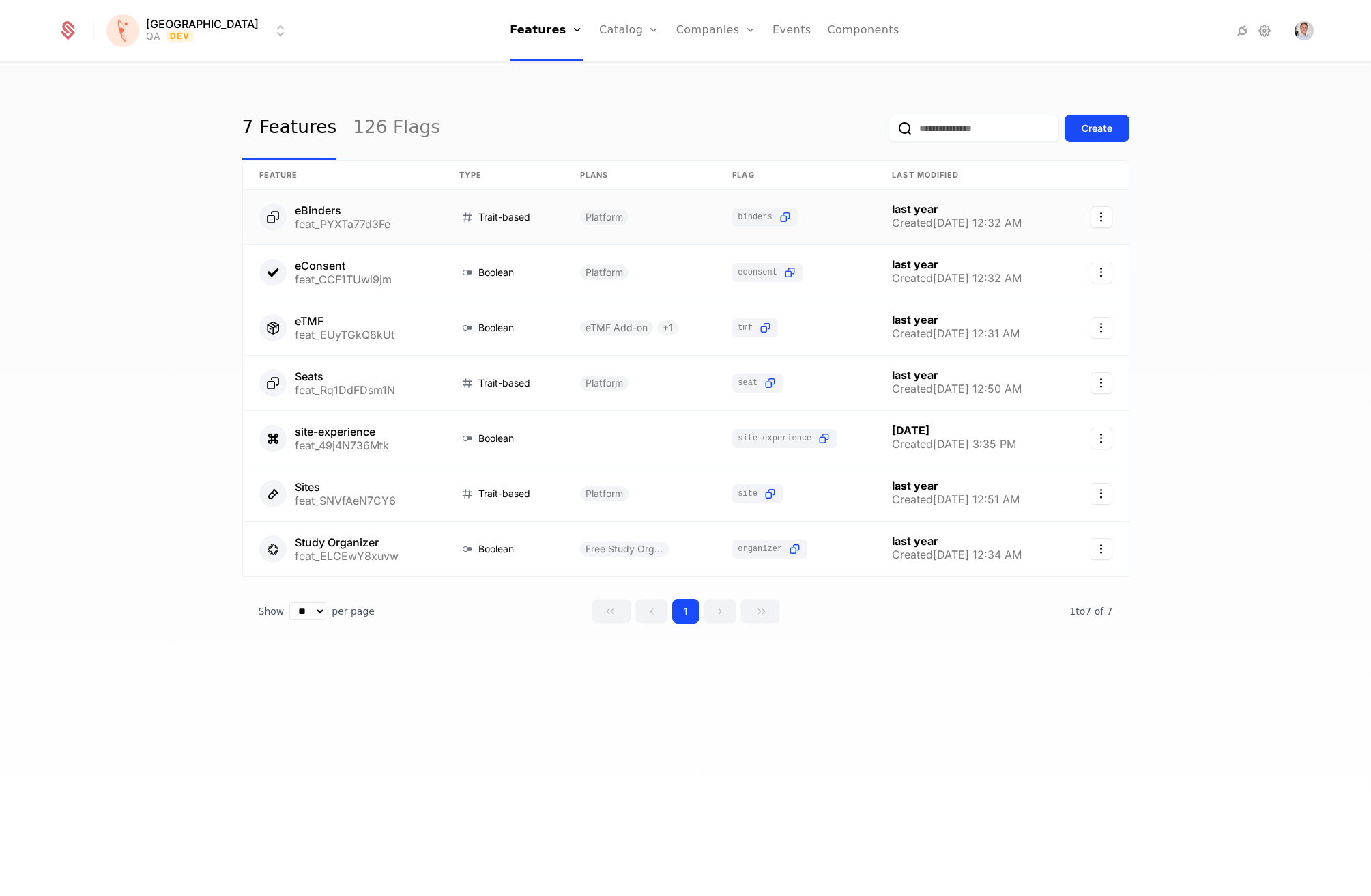
click at [346, 215] on link at bounding box center [343, 216] width 200 height 54
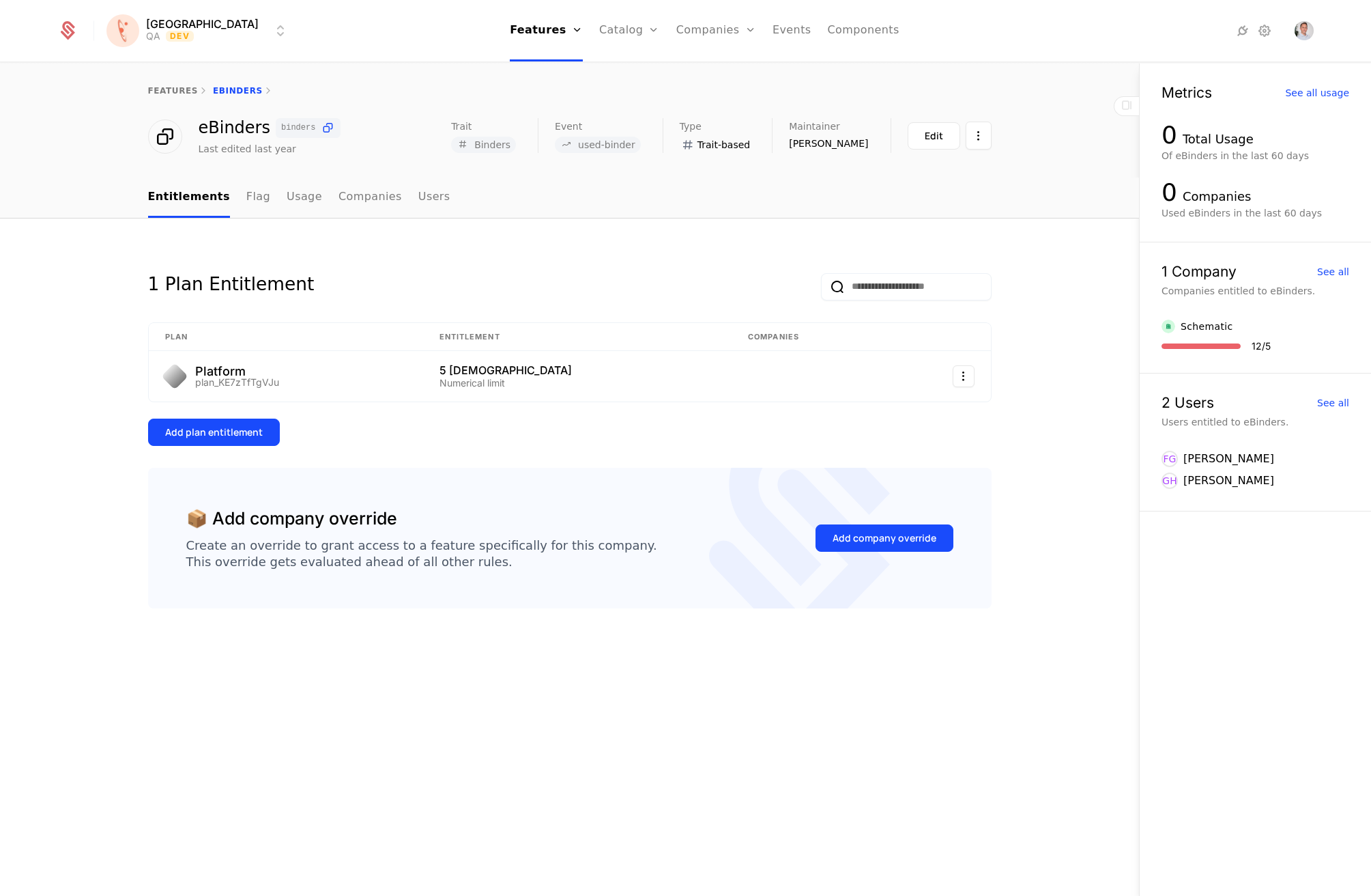
click at [368, 207] on link "Companies" at bounding box center [370, 197] width 64 height 40
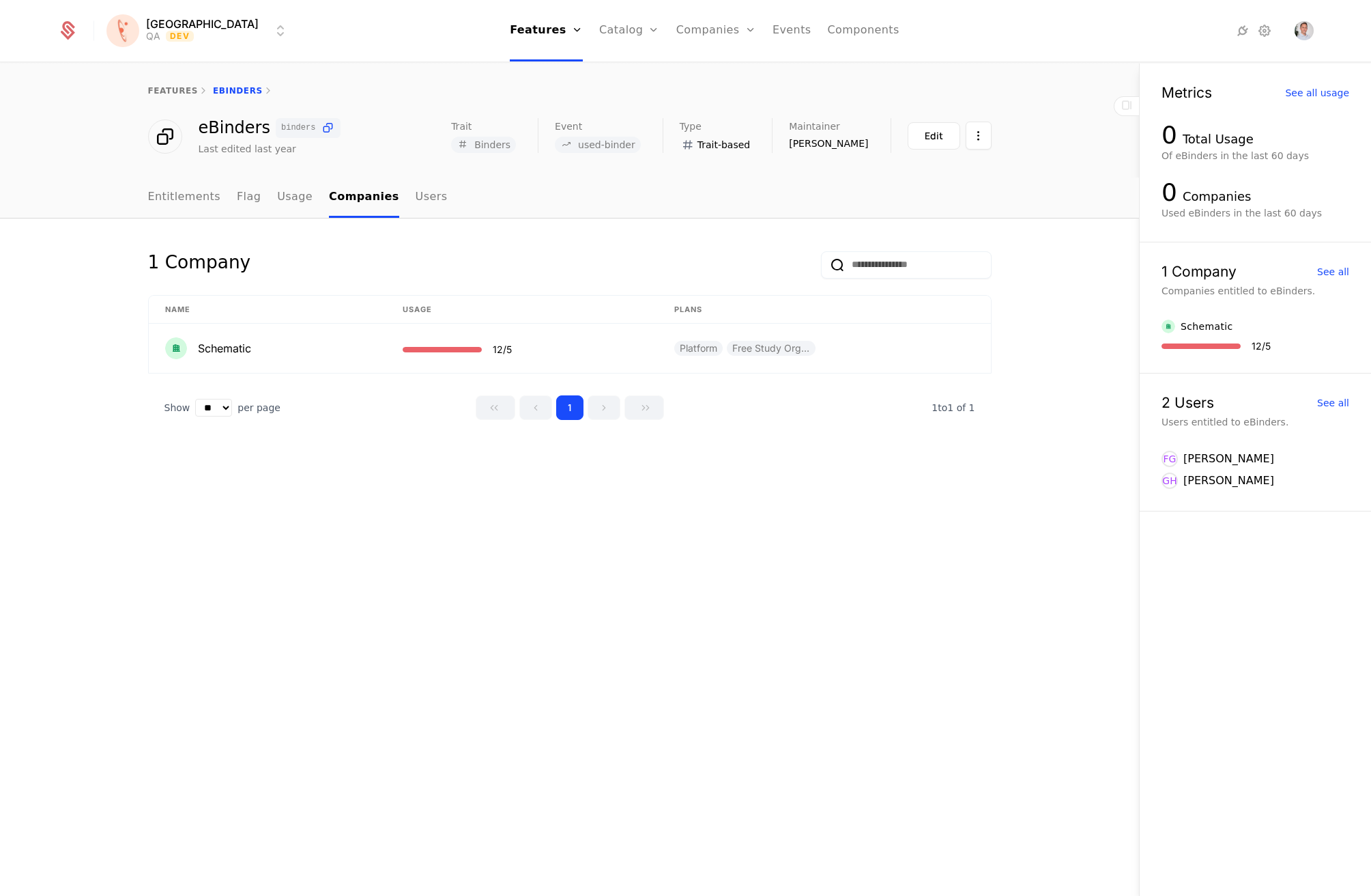
click at [241, 199] on link "Flag" at bounding box center [248, 197] width 24 height 40
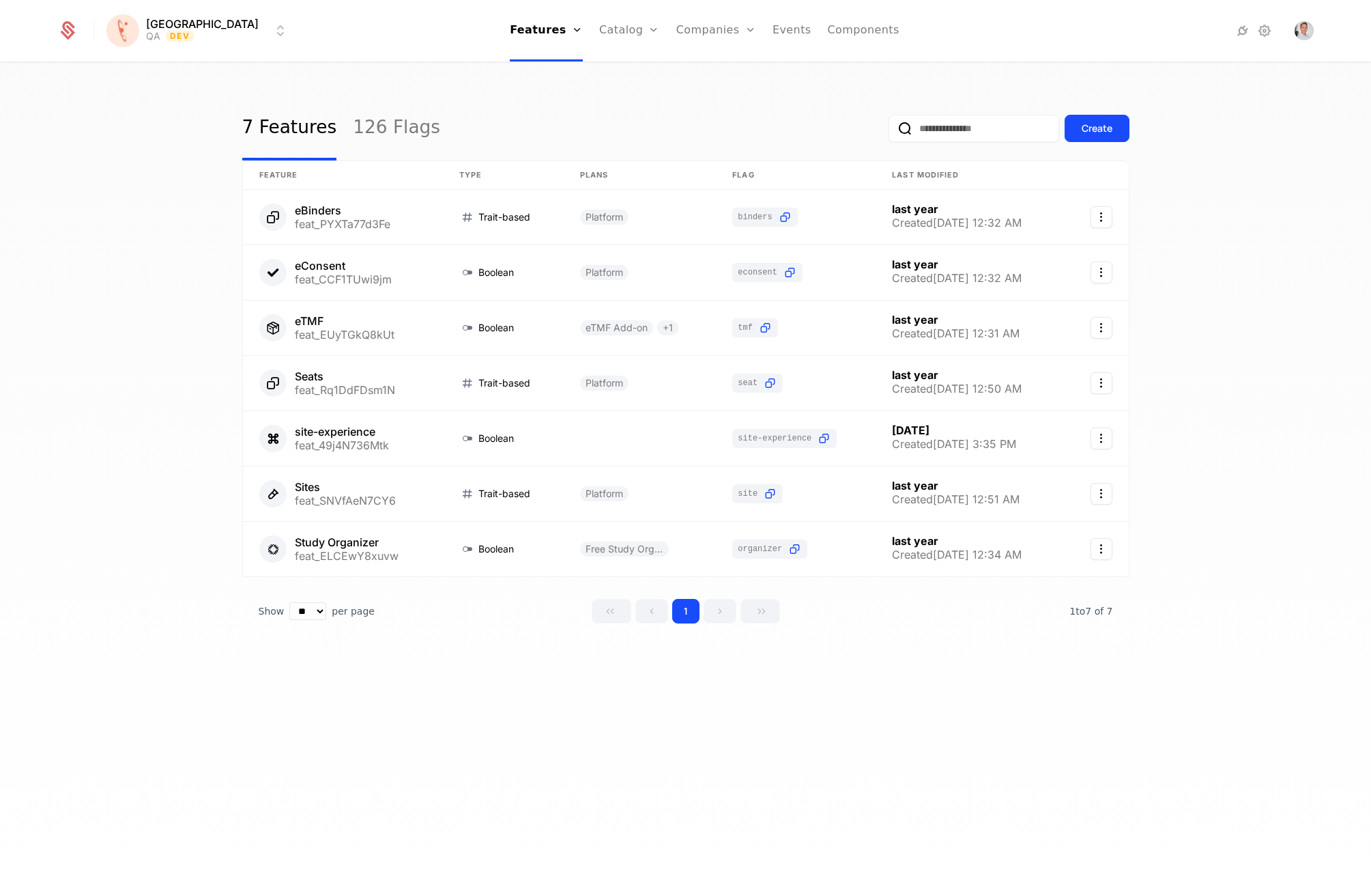
click at [386, 136] on link "126 Flags" at bounding box center [397, 128] width 88 height 64
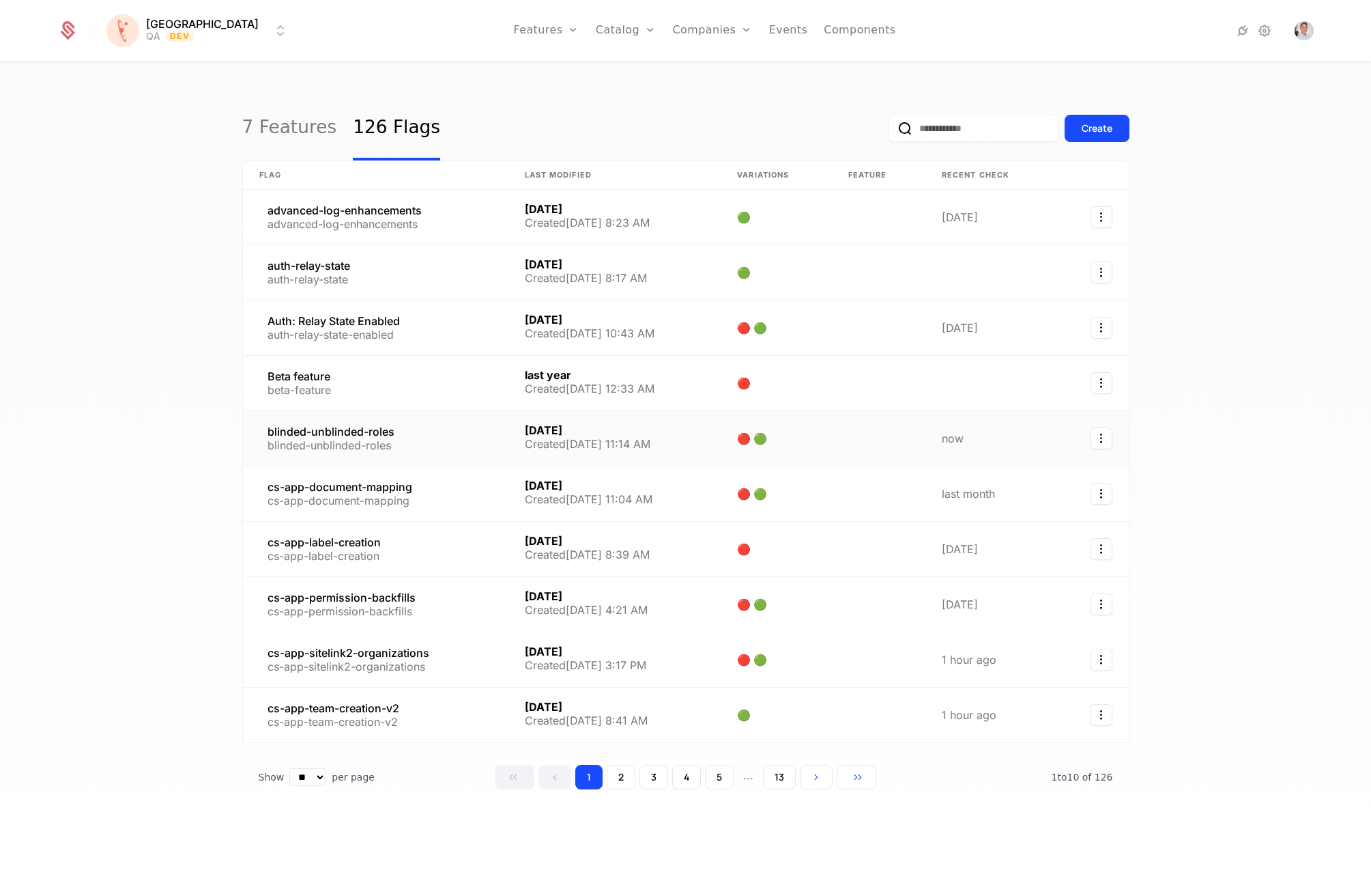
click at [423, 435] on link at bounding box center [375, 438] width 266 height 54
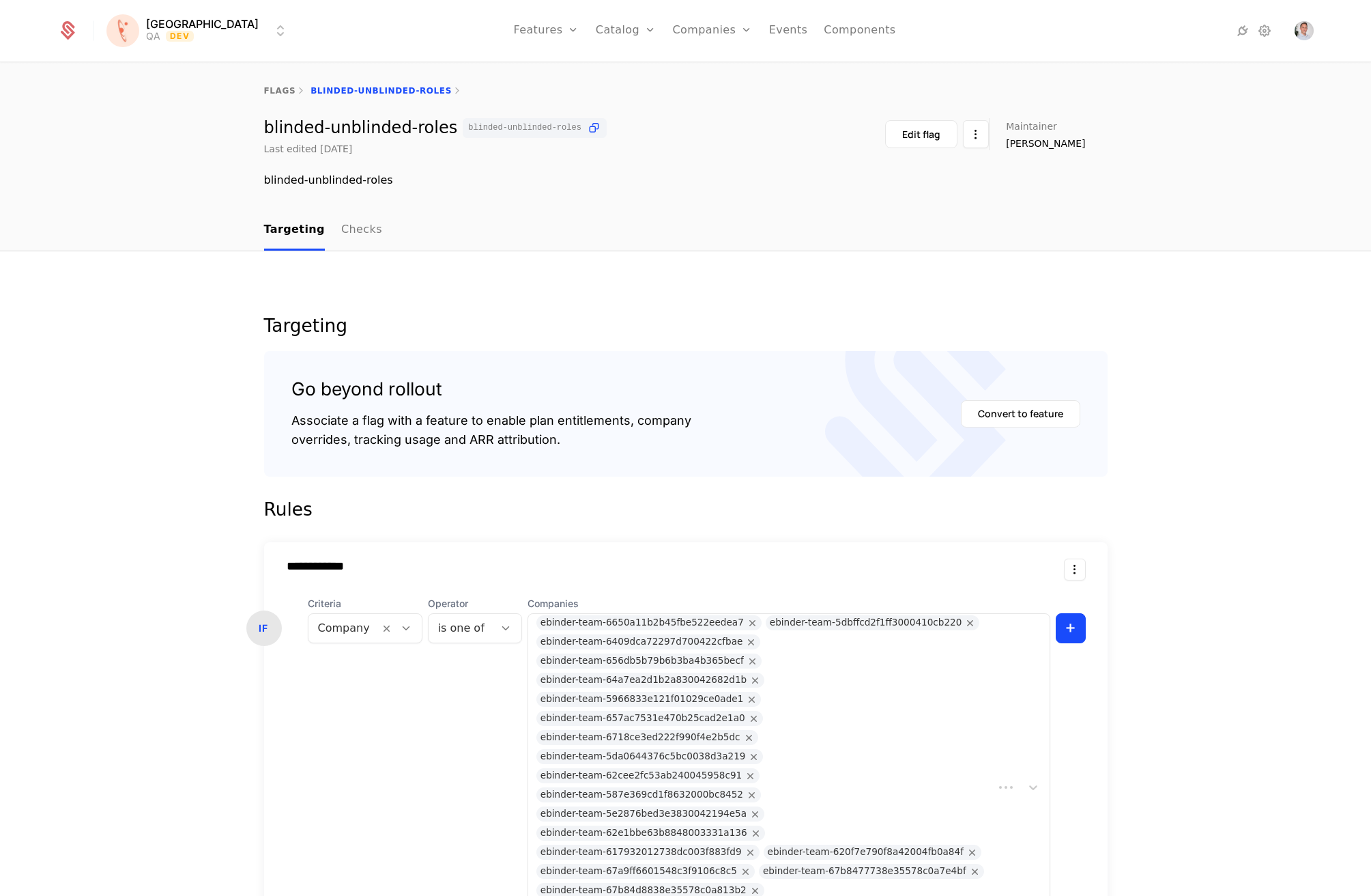
scroll to position [18, 0]
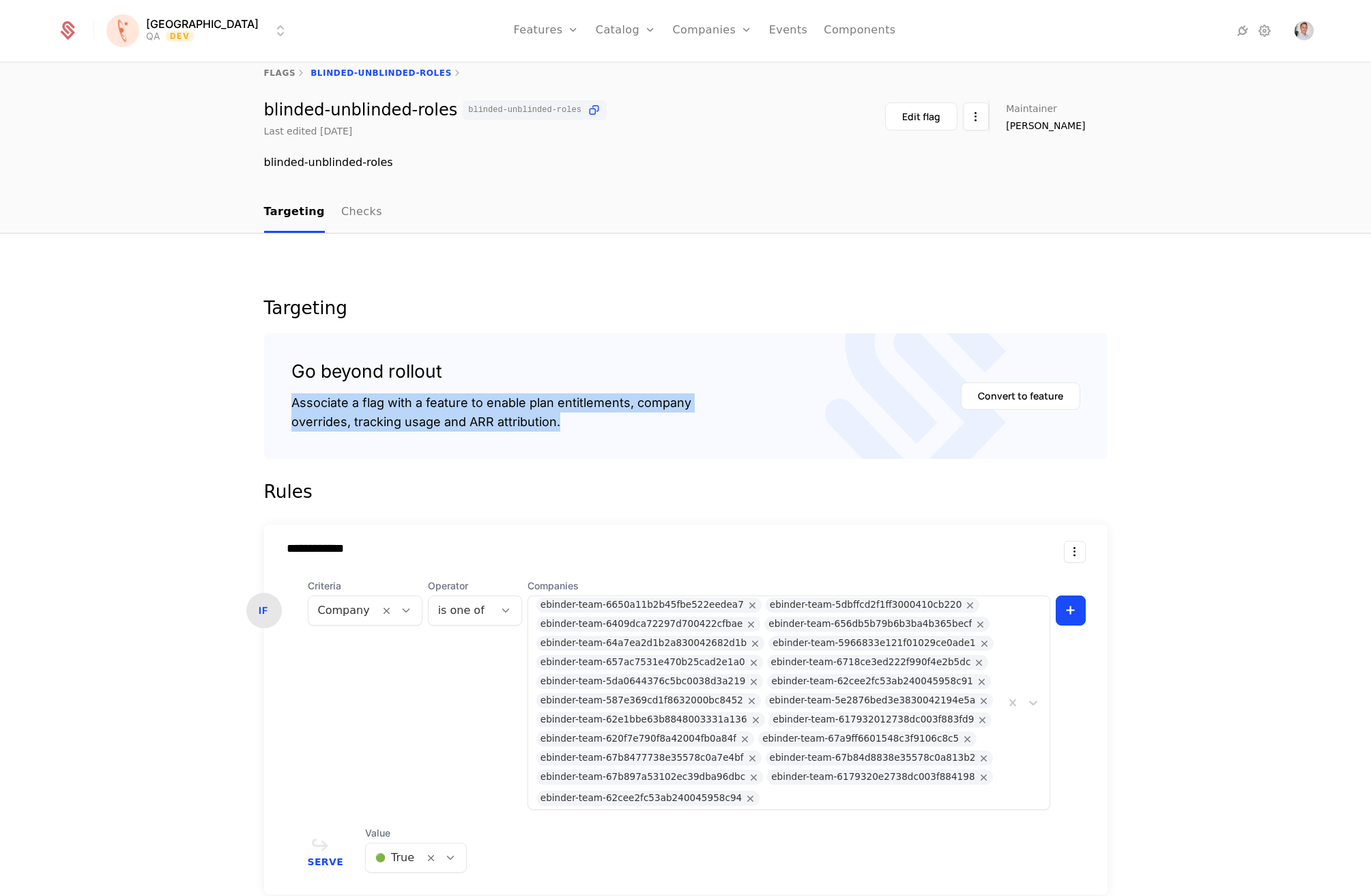
drag, startPoint x: 567, startPoint y: 421, endPoint x: 363, endPoint y: 388, distance: 206.7
click at [363, 388] on div "Go beyond rollout Associate a flag with a feature to enable plan entitlements, …" at bounding box center [491, 396] width 400 height 71
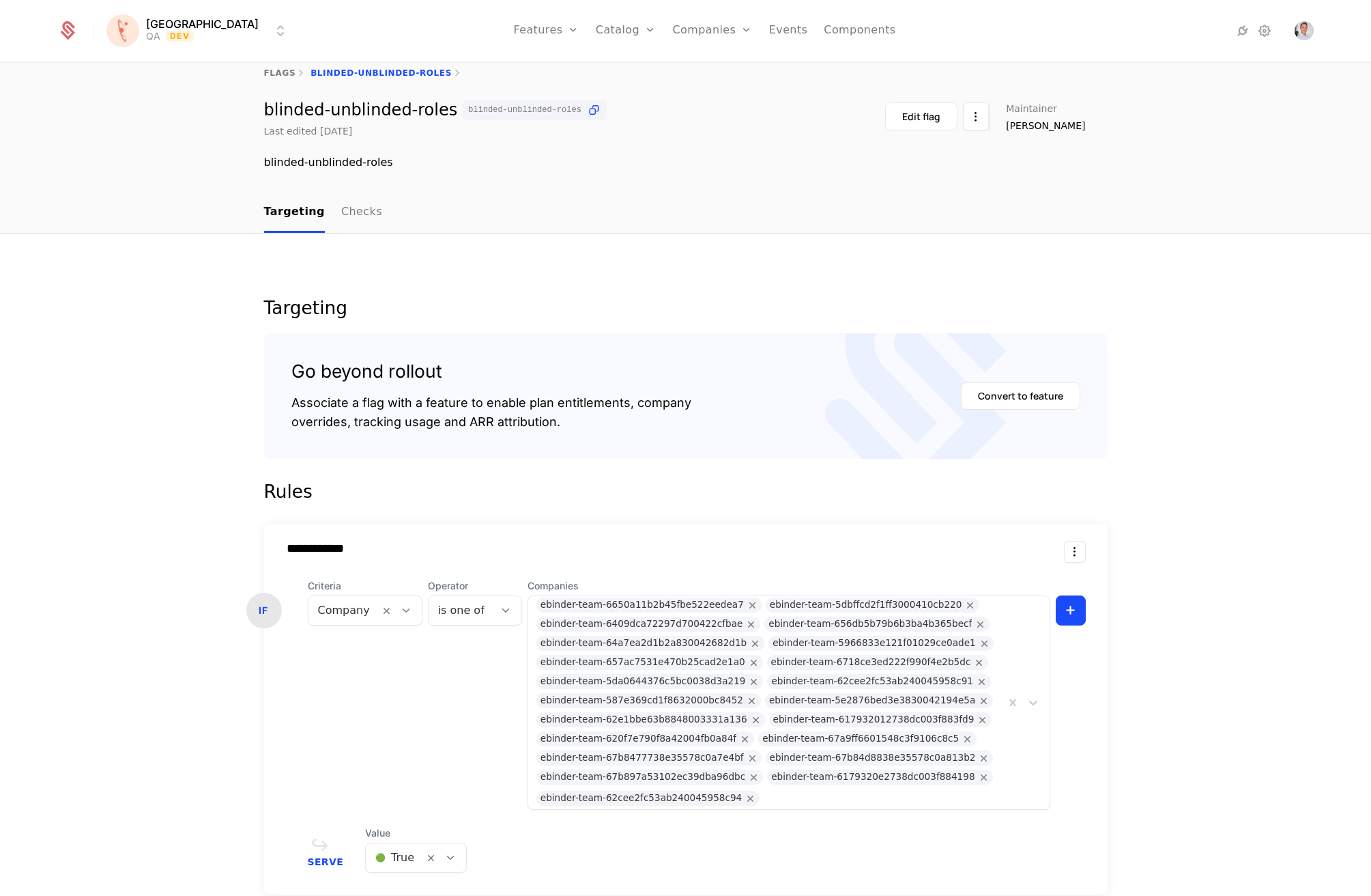
click at [658, 361] on div "Go beyond rollout" at bounding box center [491, 371] width 400 height 22
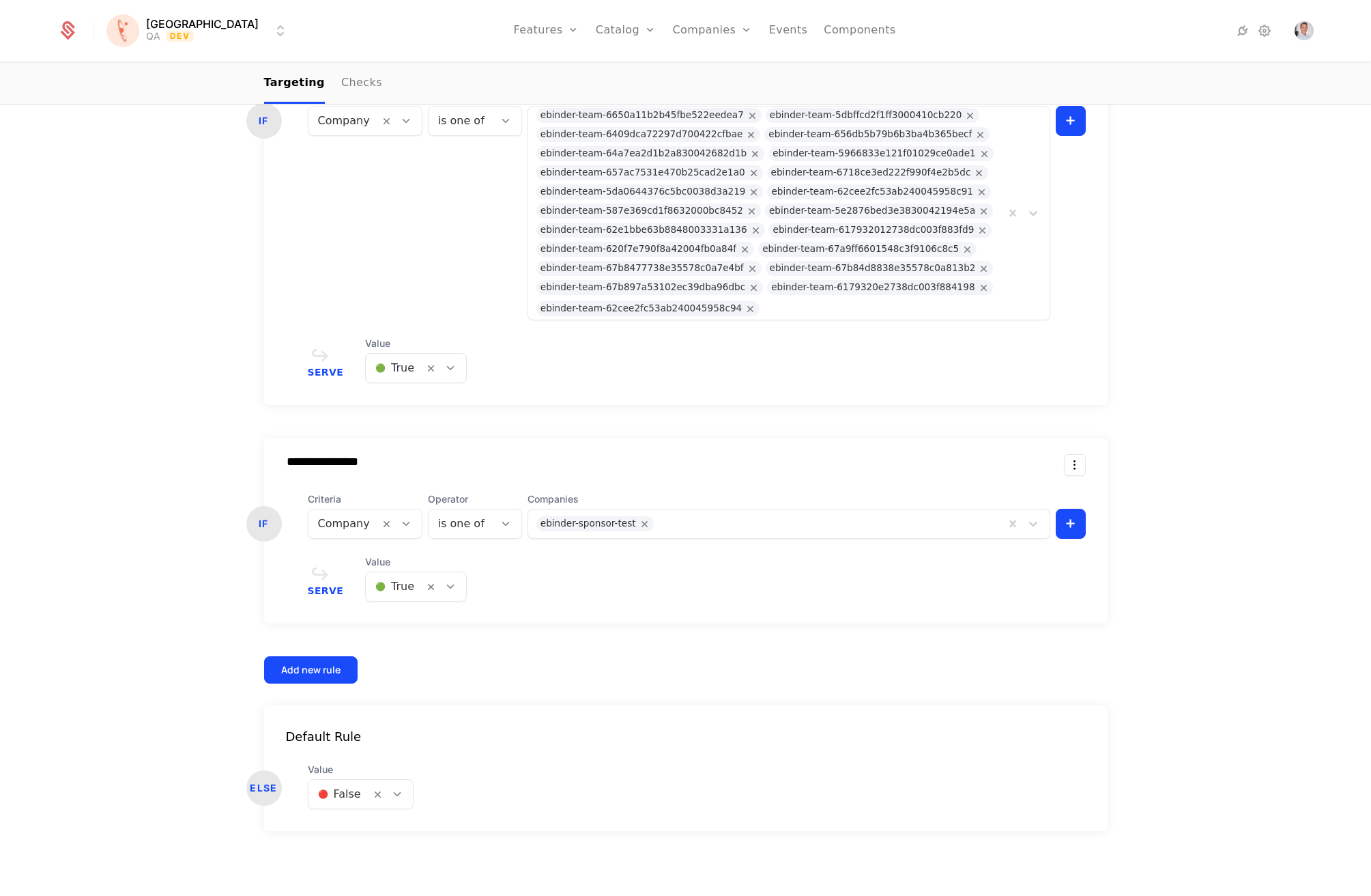
scroll to position [0, 0]
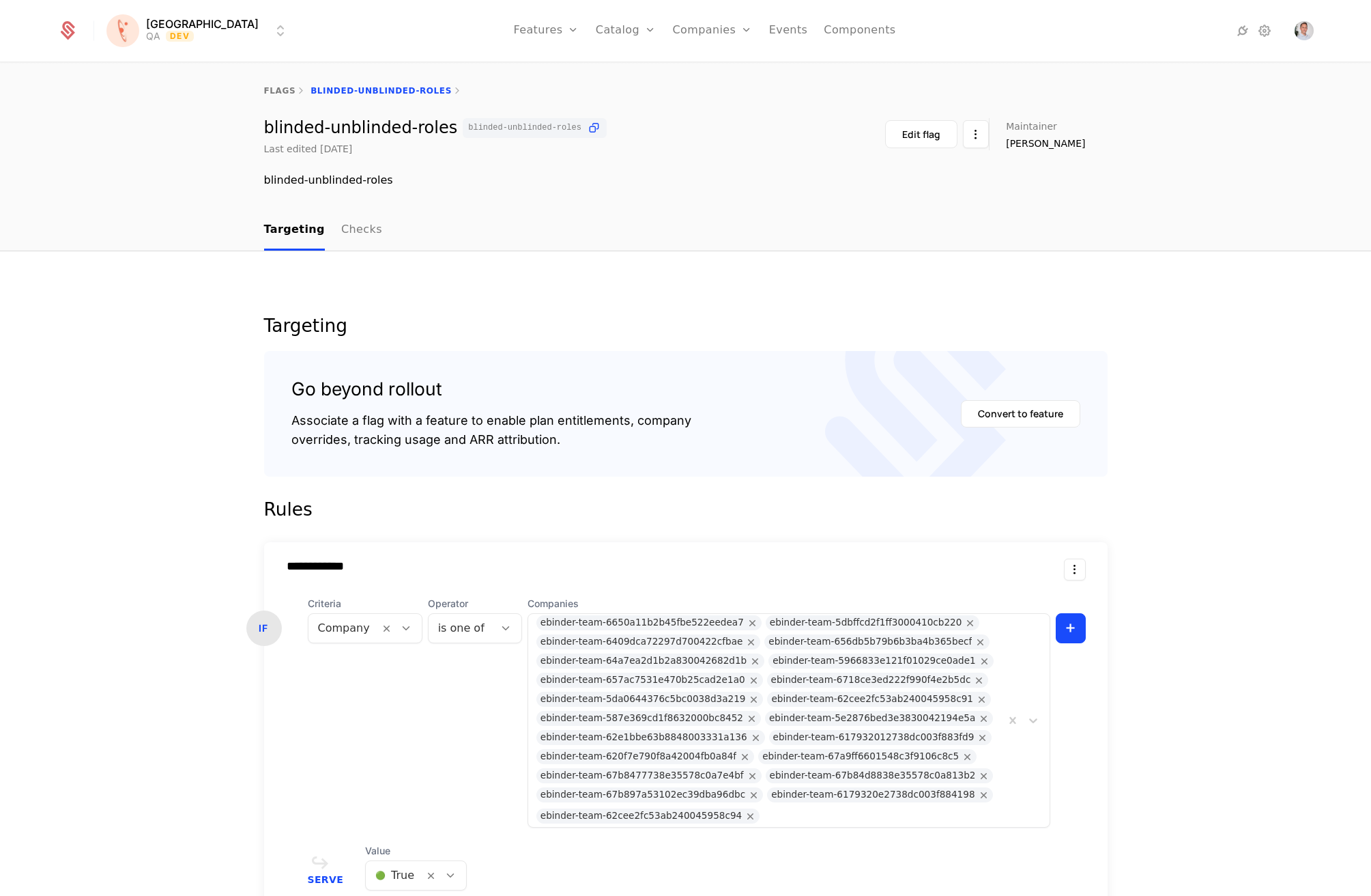
click at [704, 36] on link "Companies" at bounding box center [712, 30] width 80 height 62
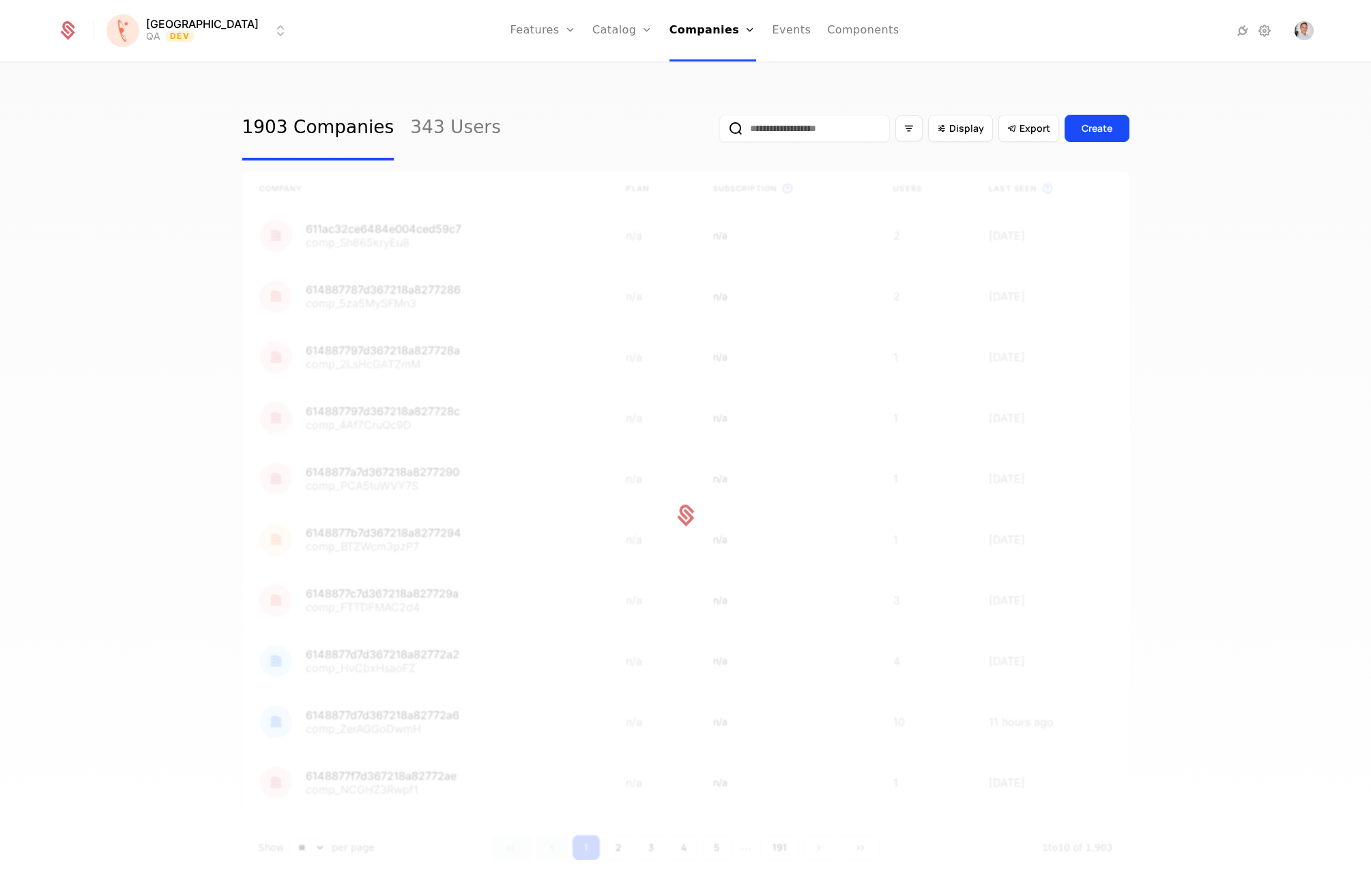
click at [691, 72] on link "Companies" at bounding box center [717, 67] width 63 height 10
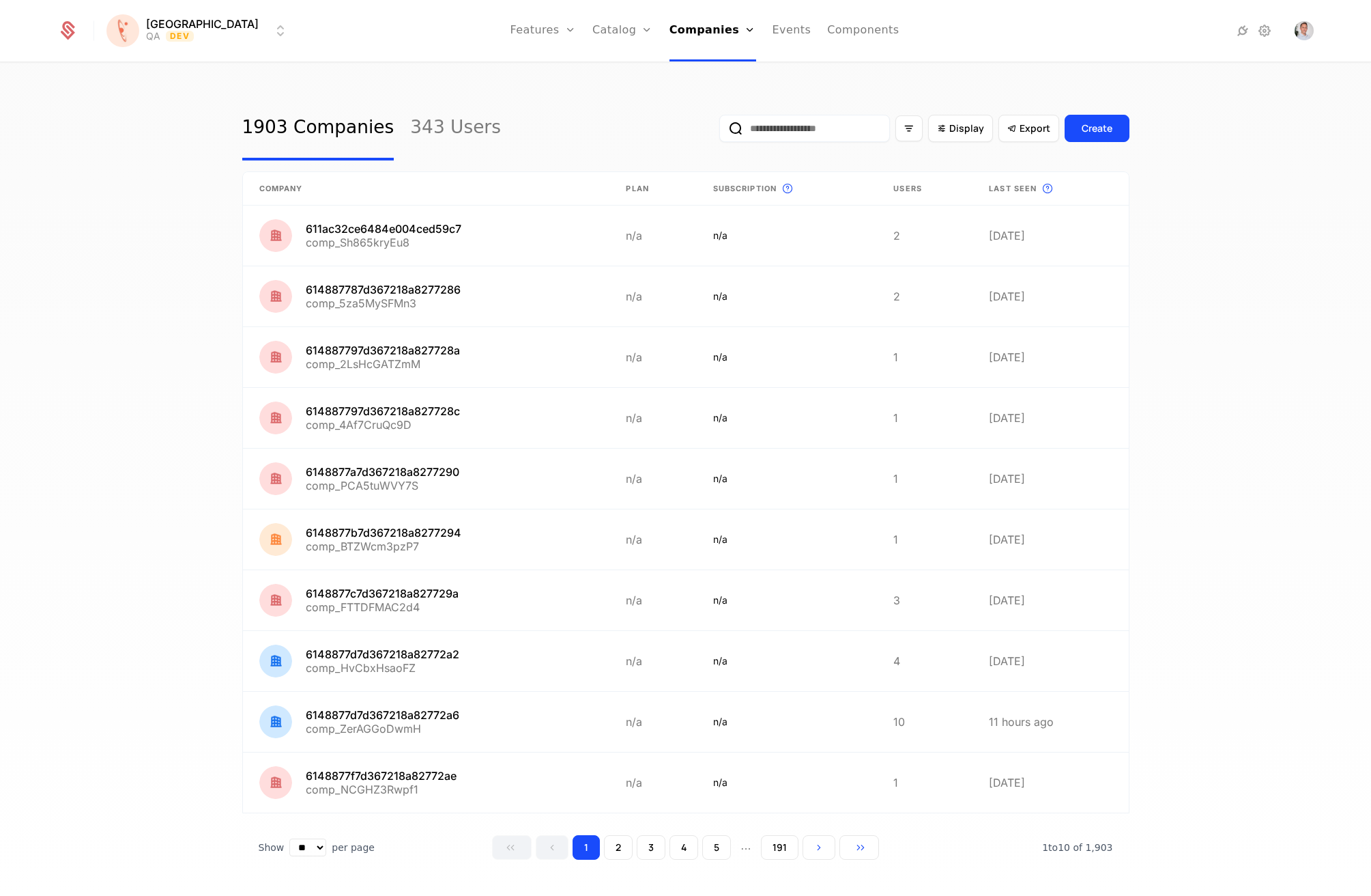
click at [1238, 28] on icon at bounding box center [1242, 30] width 16 height 16
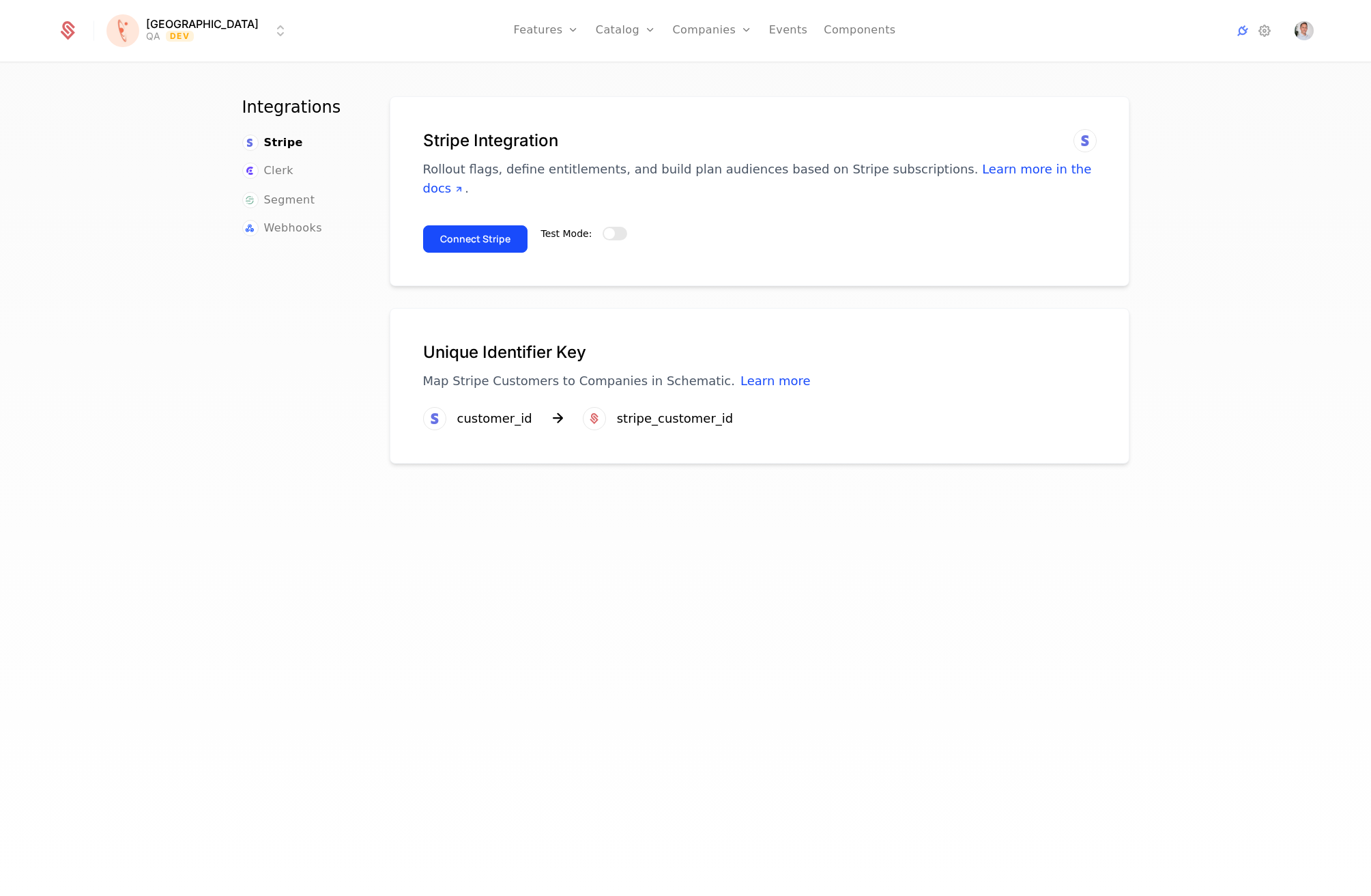
click at [287, 196] on span "Segment" at bounding box center [289, 199] width 51 height 16
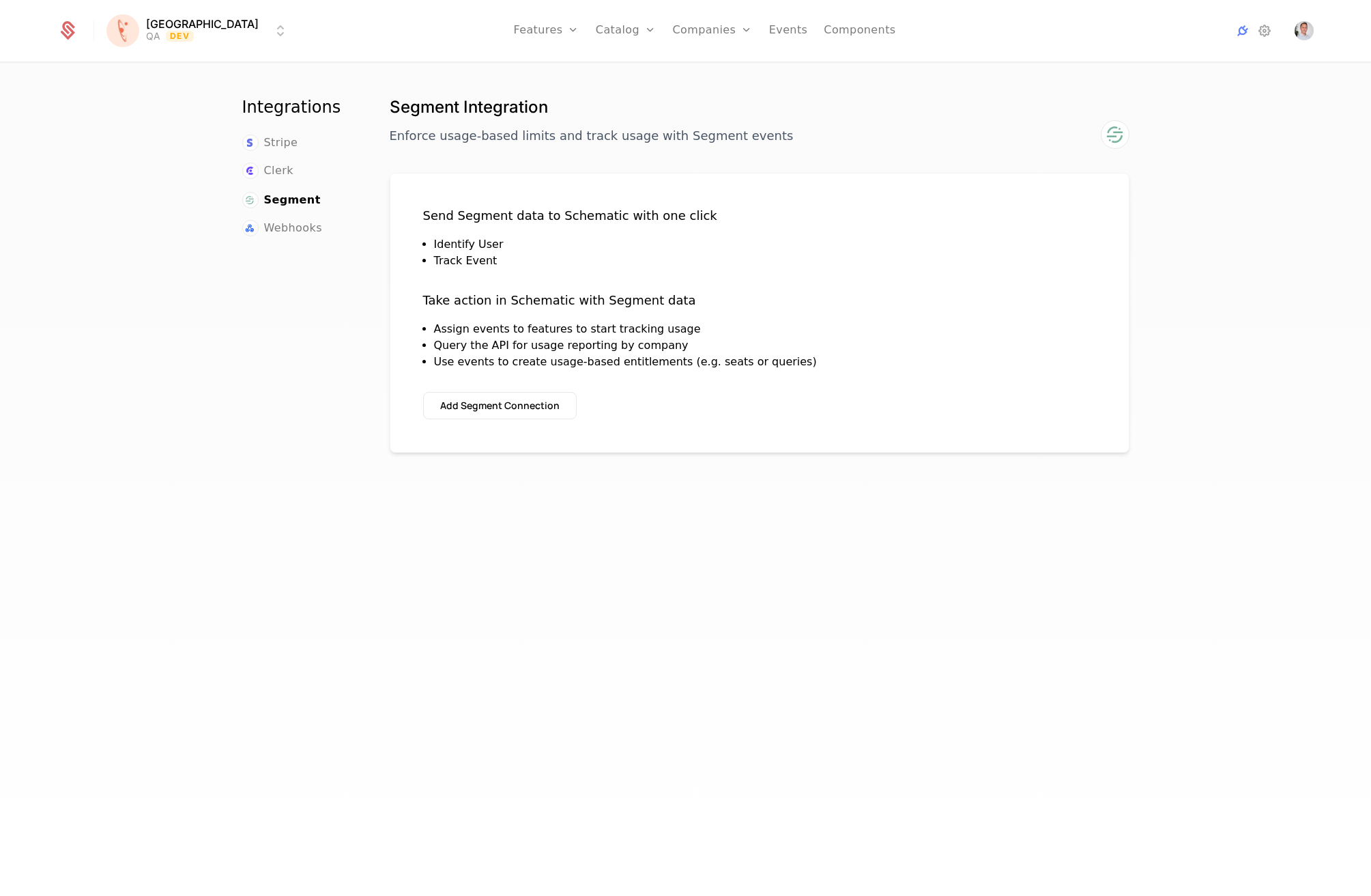
click at [292, 225] on span "Webhooks" at bounding box center [292, 228] width 58 height 16
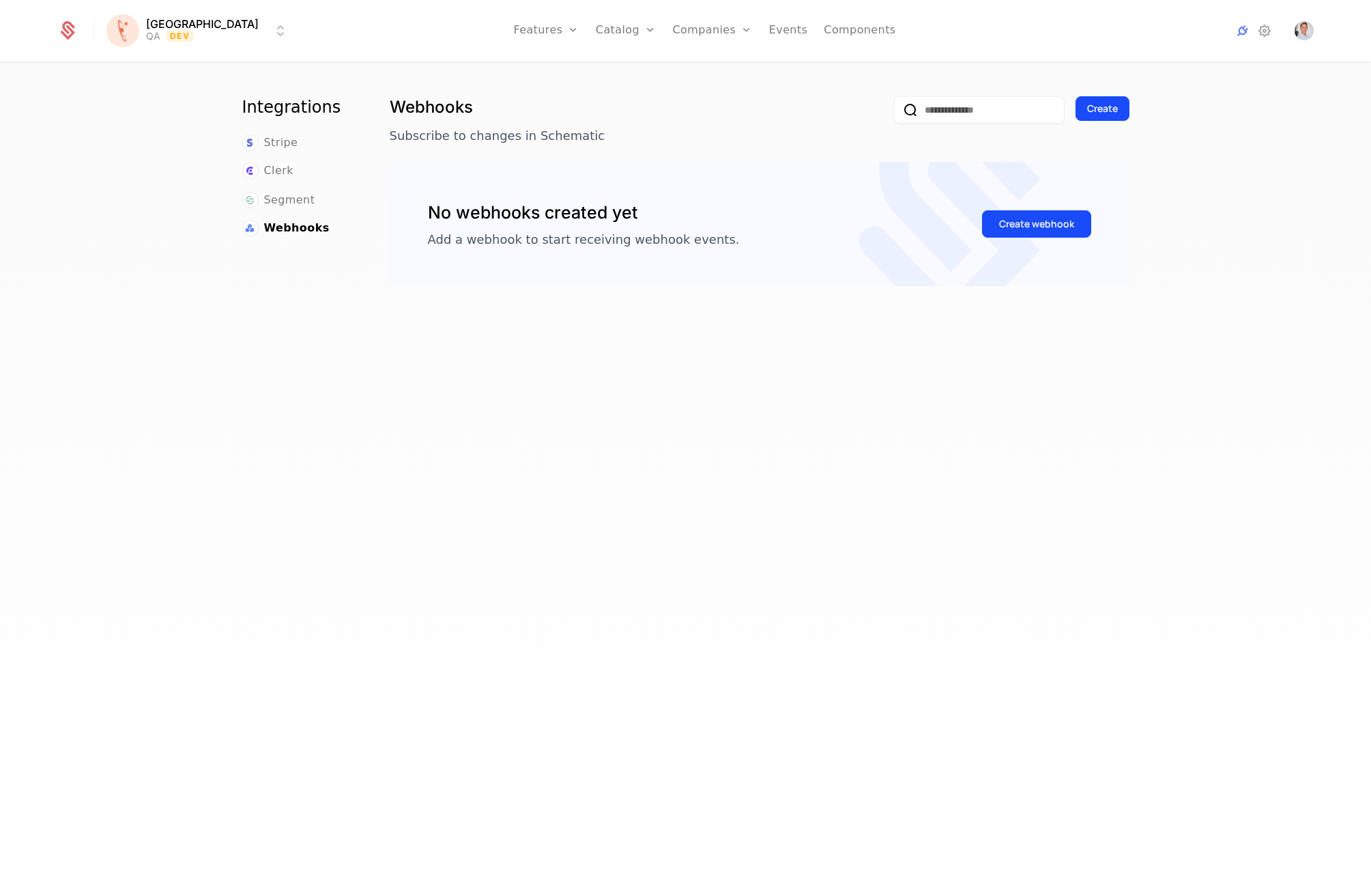
click at [1262, 30] on icon at bounding box center [1264, 30] width 16 height 16
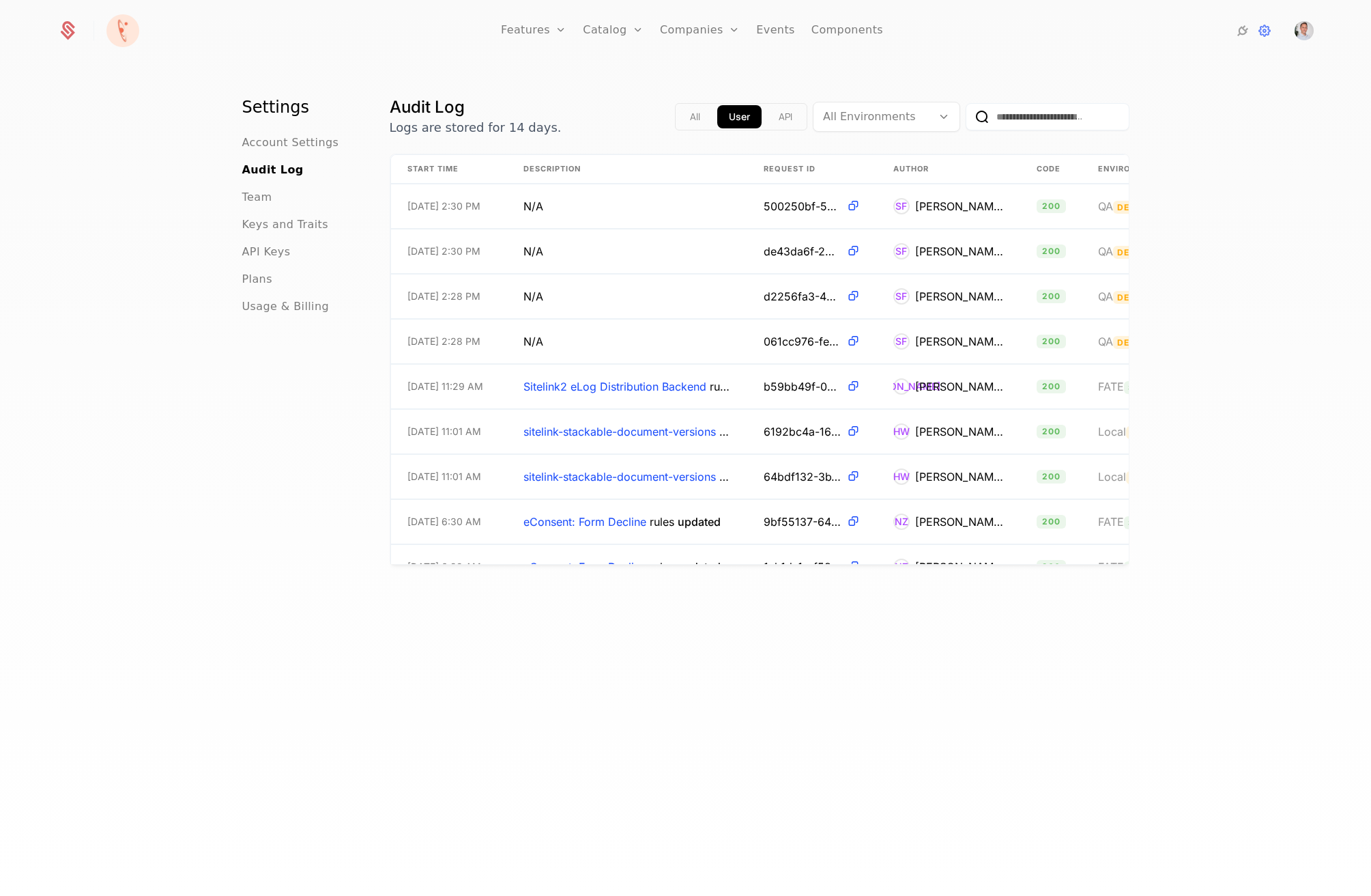
click at [767, 111] on button "API" at bounding box center [785, 116] width 37 height 23
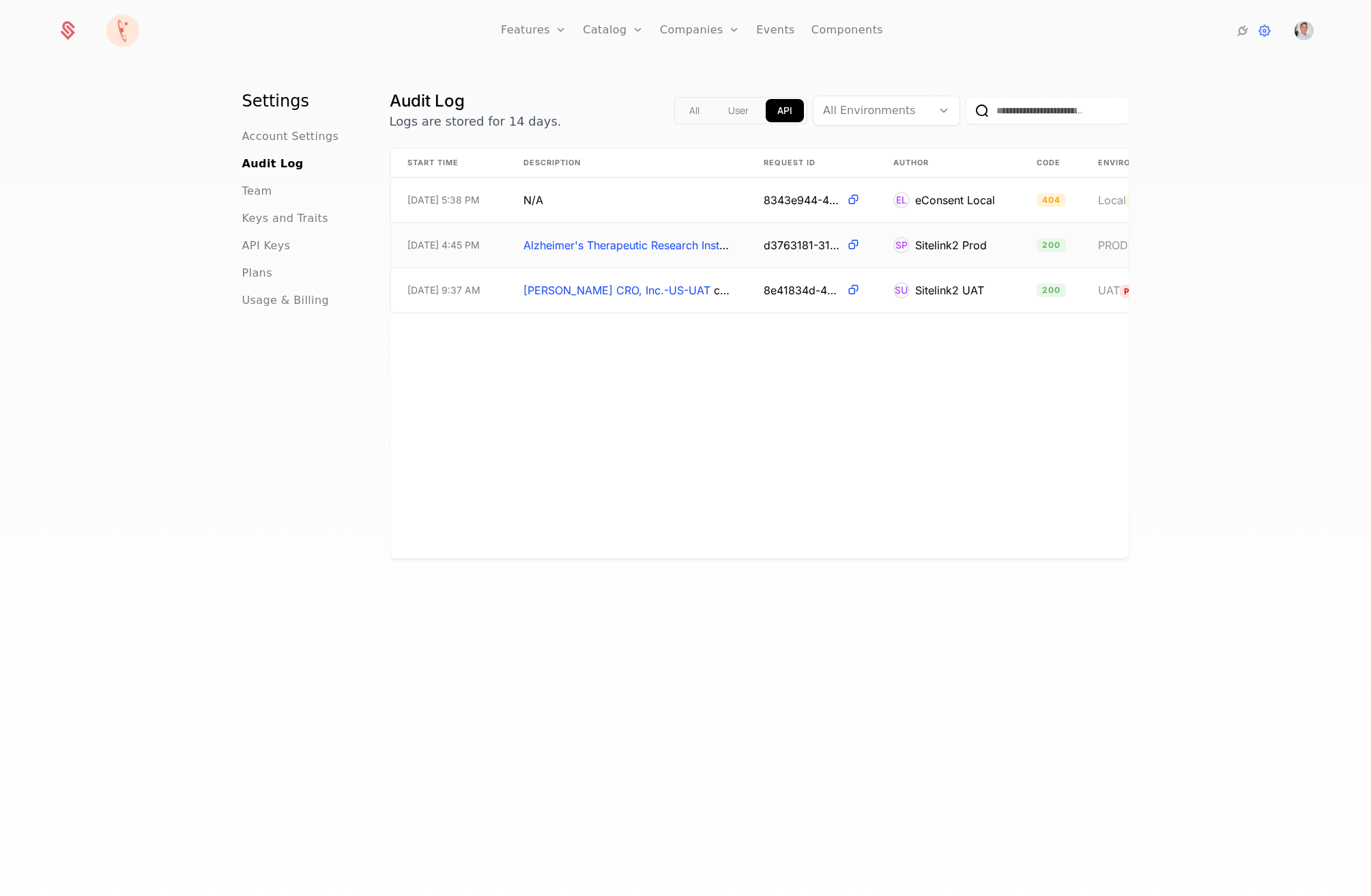
scroll to position [0, 294]
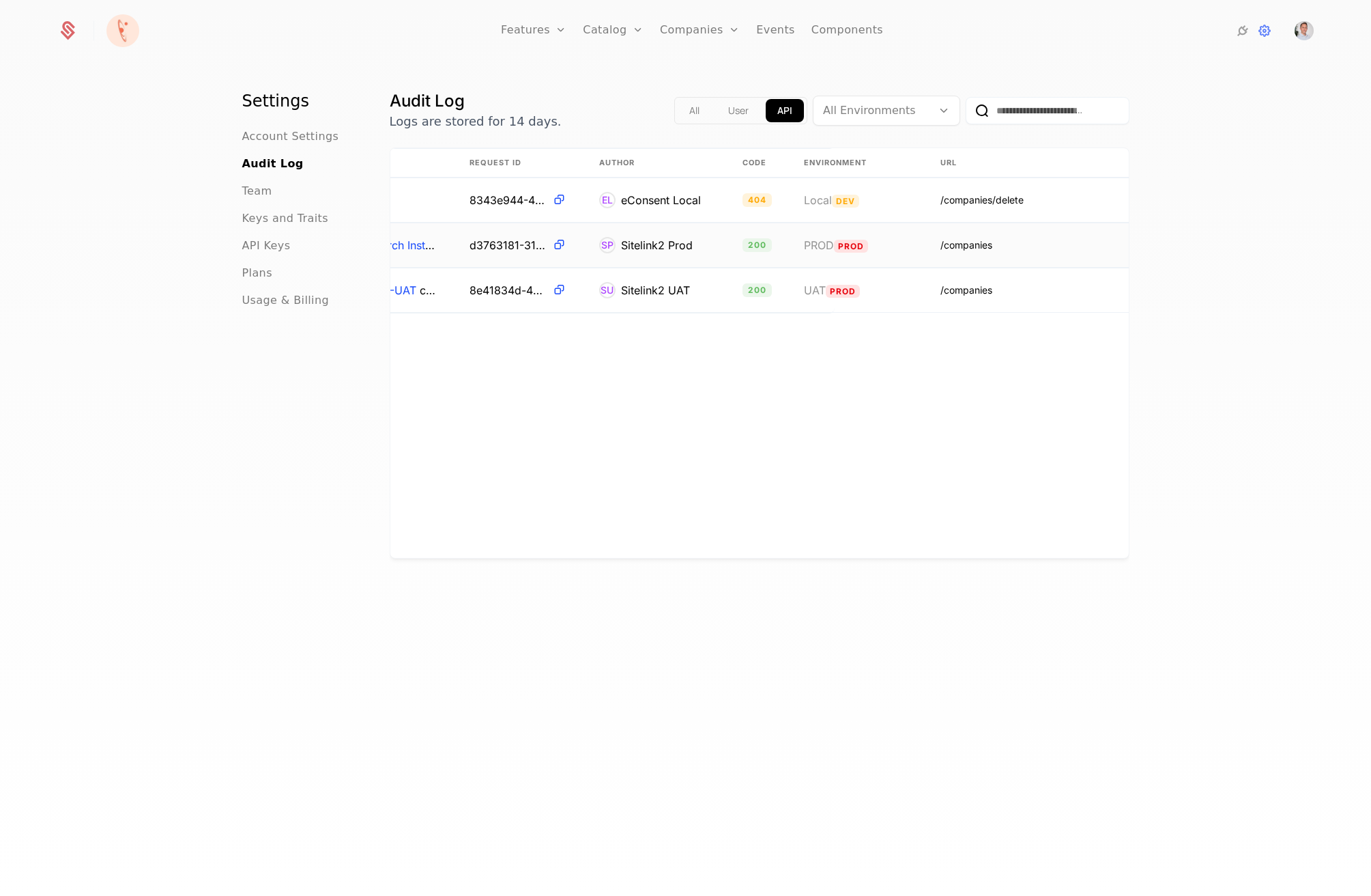
click at [955, 246] on div "/companies" at bounding box center [966, 245] width 51 height 13
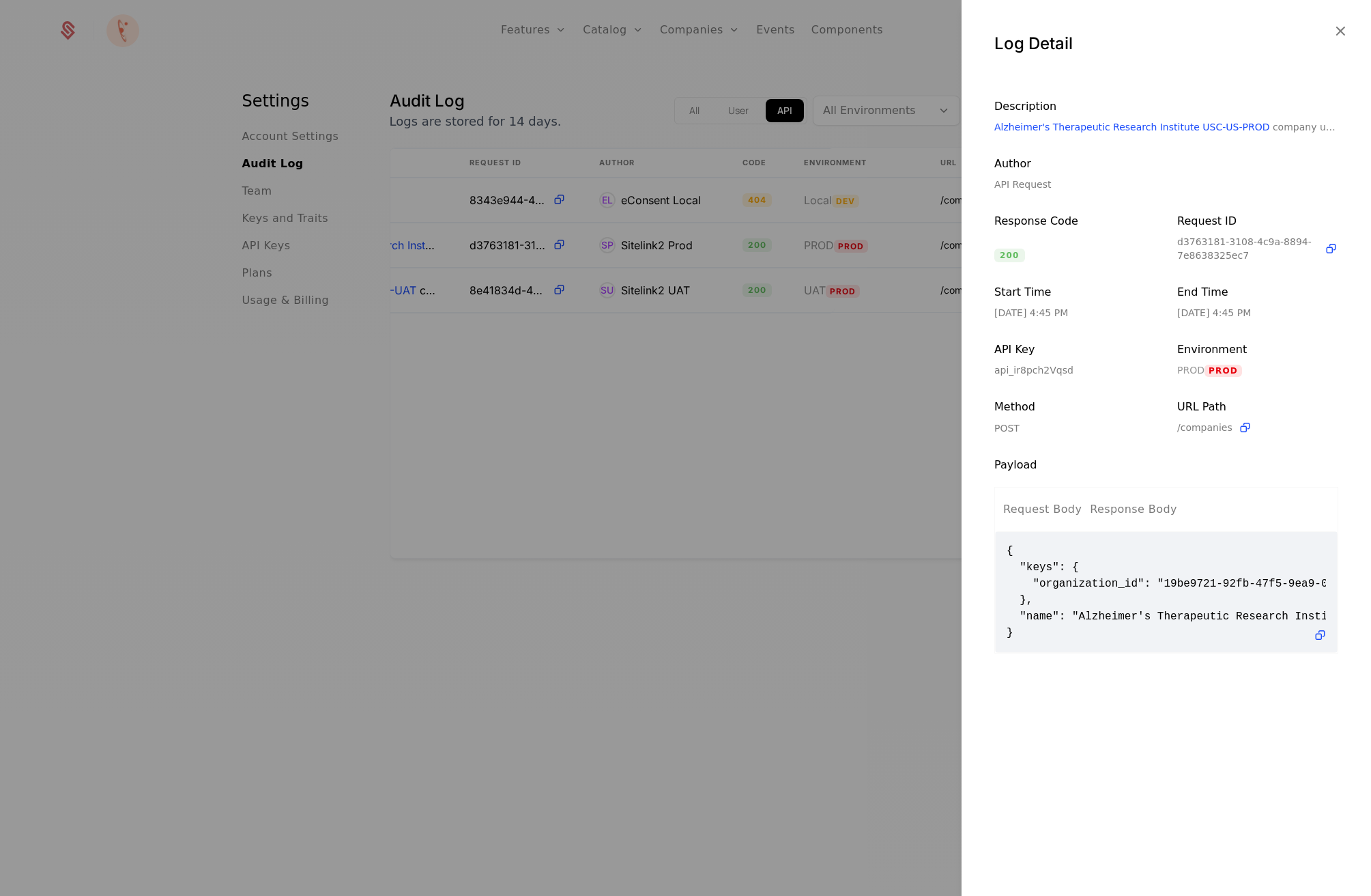
click at [1342, 32] on icon "button" at bounding box center [1341, 30] width 18 height 18
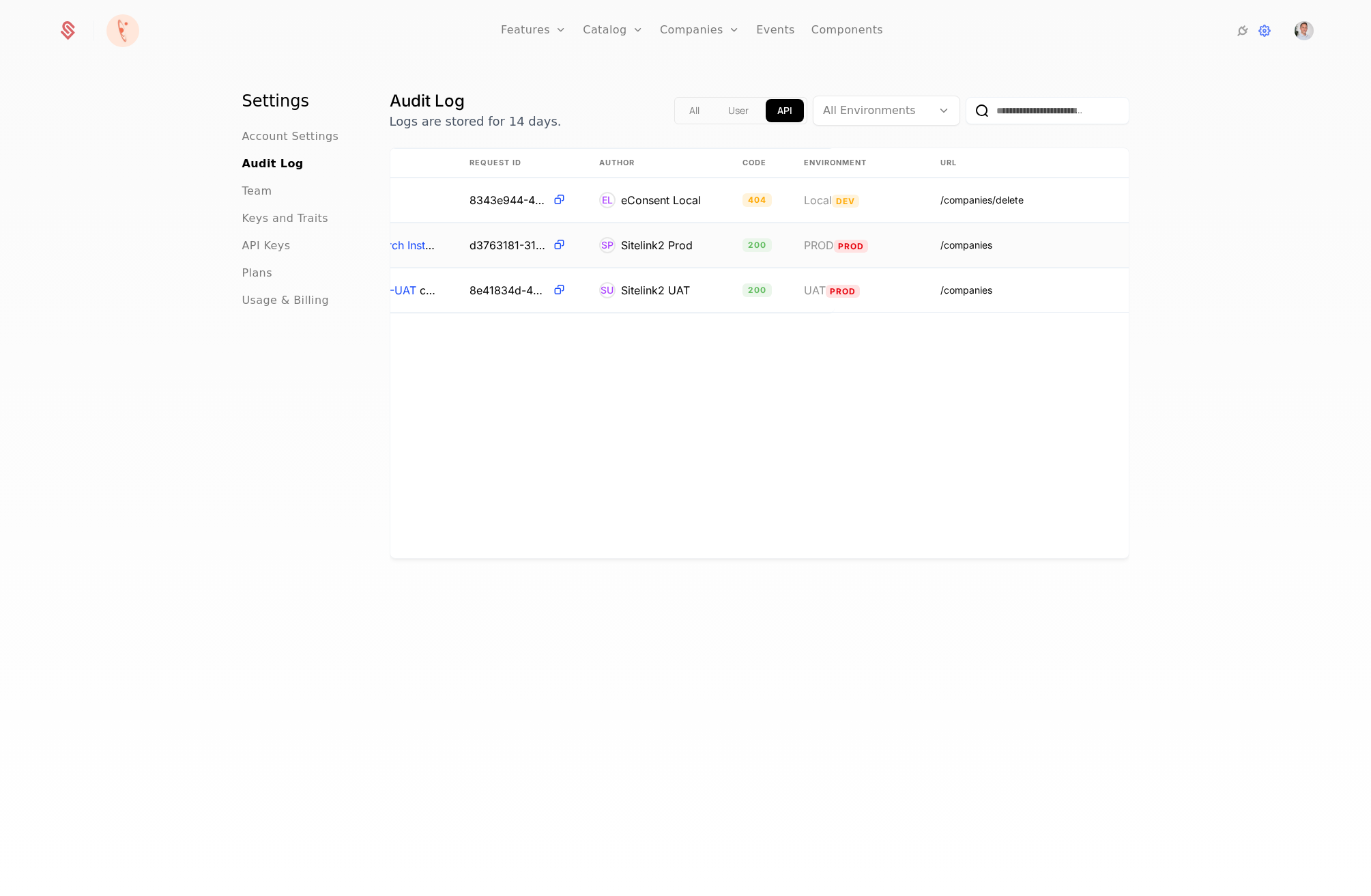
scroll to position [0, 0]
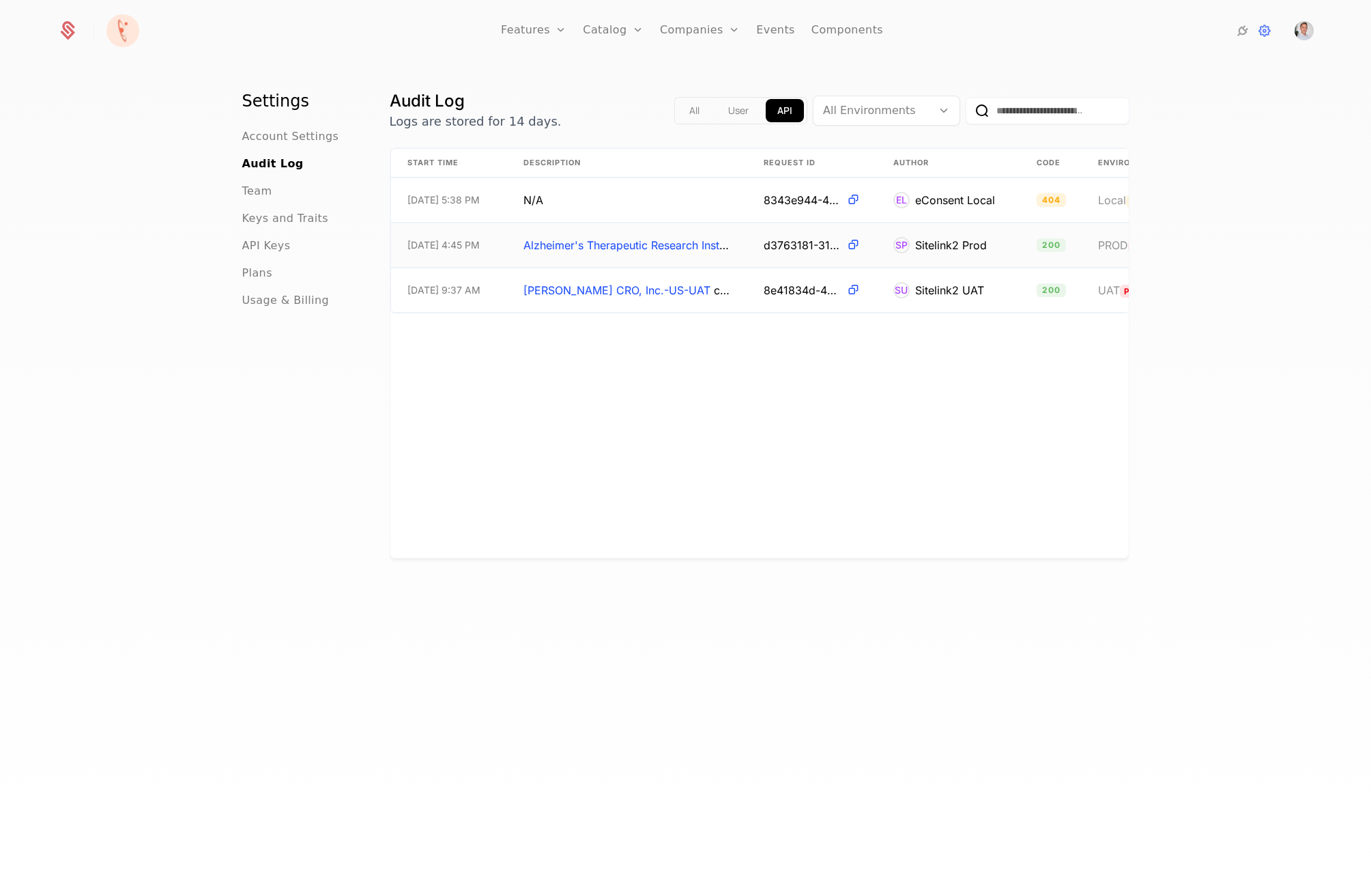
click at [566, 240] on span "Alzheimer's Therapeutic Research Institute USC-US-PROD" at bounding box center [673, 245] width 299 height 13
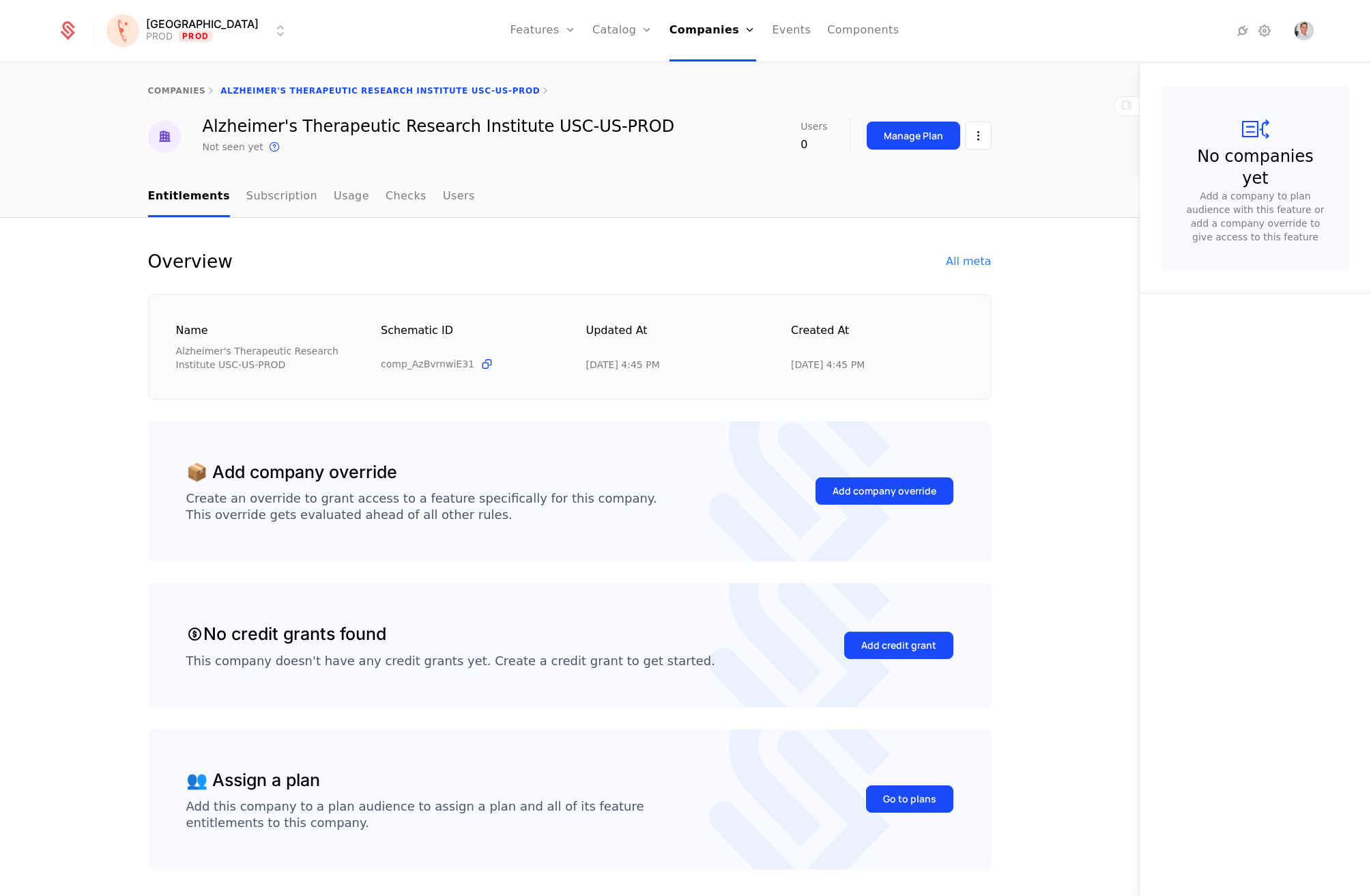
click at [336, 196] on link "Usage" at bounding box center [351, 197] width 35 height 40
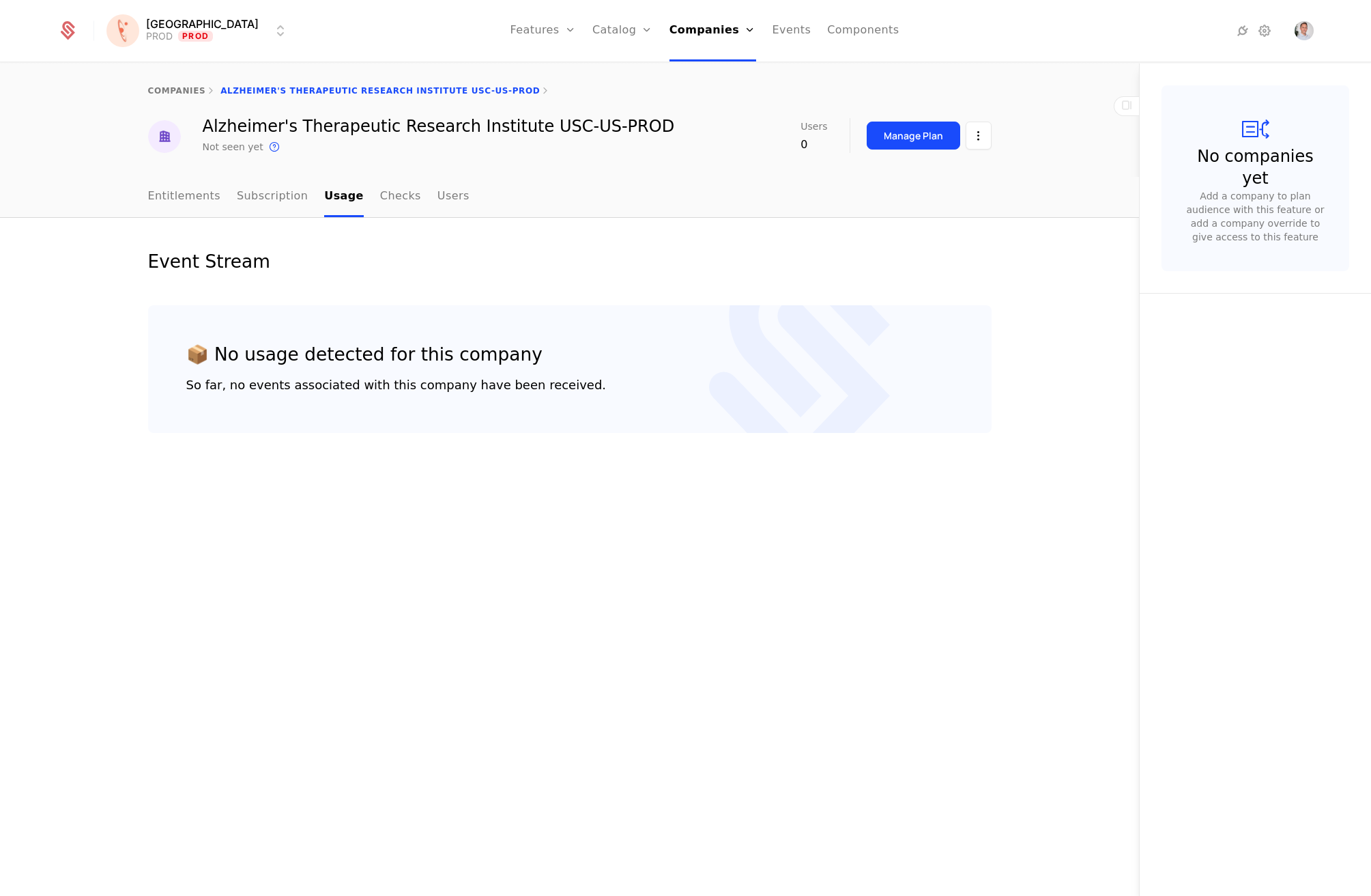
click at [385, 195] on link "Checks" at bounding box center [400, 197] width 41 height 40
